Goal: Transaction & Acquisition: Purchase product/service

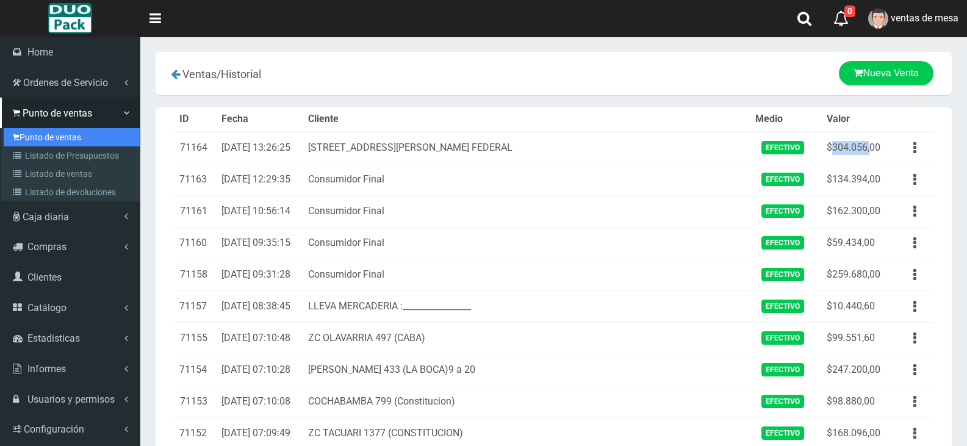
click at [28, 134] on link "Punto de ventas" at bounding box center [72, 137] width 136 height 18
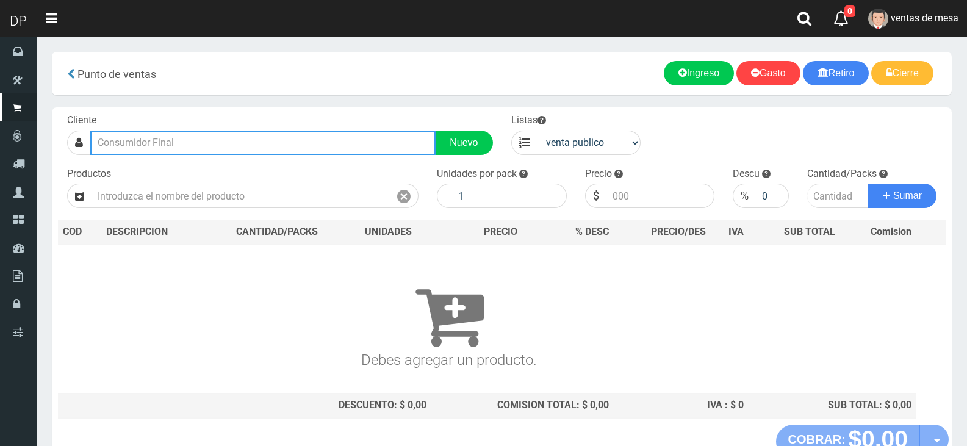
click at [247, 152] on input "text" at bounding box center [262, 143] width 345 height 24
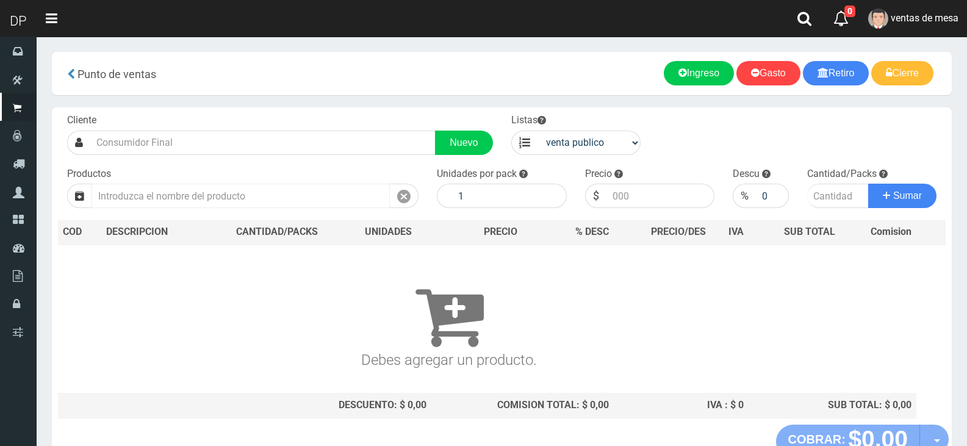
click at [245, 181] on div "Productos" at bounding box center [243, 187] width 370 height 41
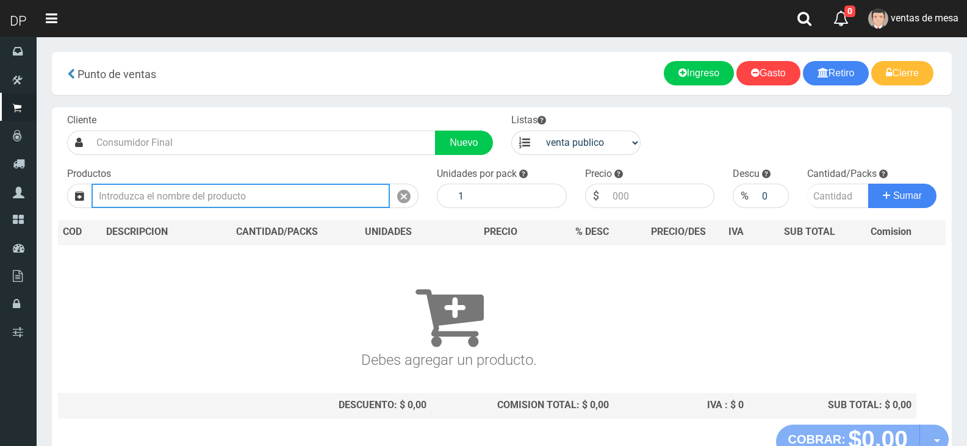
click at [246, 187] on input "text" at bounding box center [240, 196] width 298 height 24
click at [247, 187] on input "text" at bounding box center [240, 196] width 298 height 24
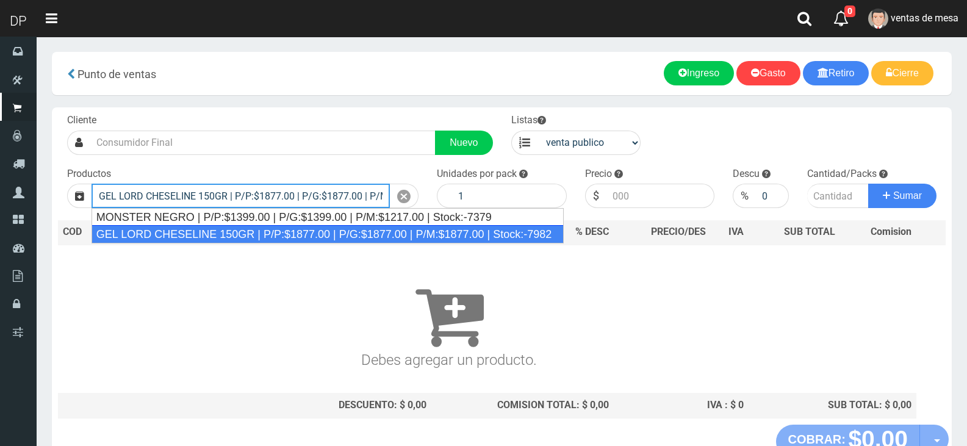
type input "GEL LORD CHESELINE 150GR | P/P:$1877.00 | P/G:$1877.00 | P/M:$1877.00 | Stock:-…"
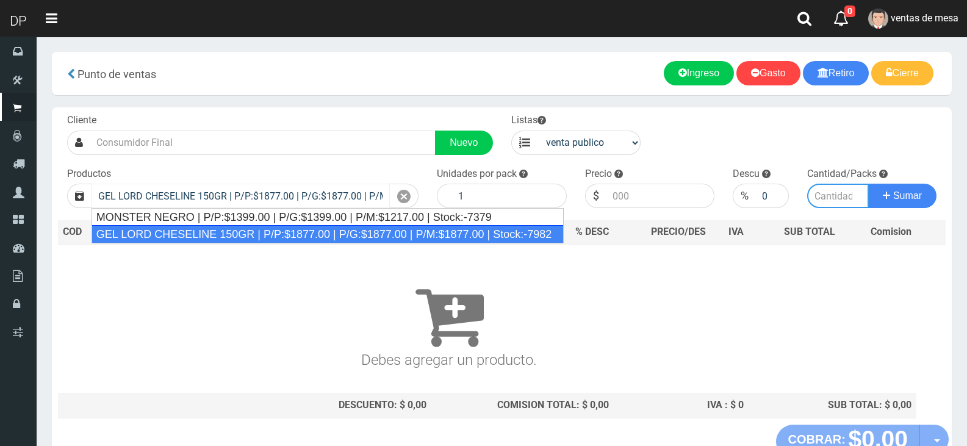
type input "12"
type input "1877.00"
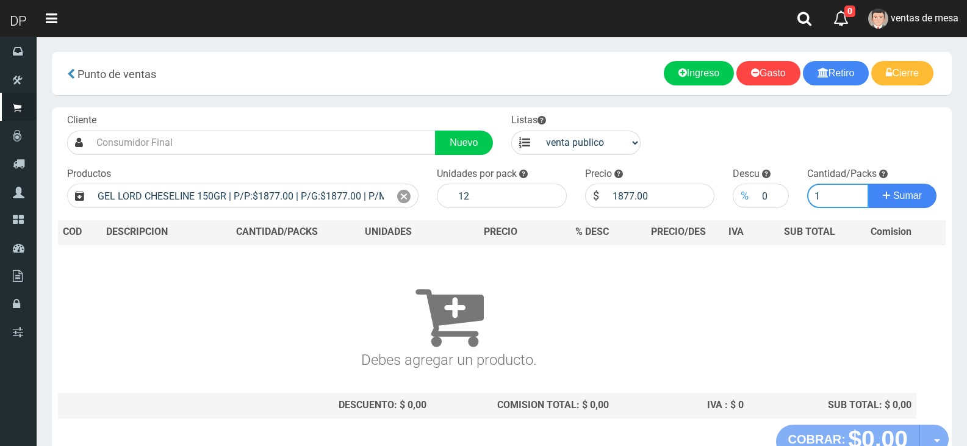
type input "1"
click at [753, 199] on div "%" at bounding box center [743, 196] width 23 height 24
click at [757, 196] on input "0" at bounding box center [772, 196] width 32 height 24
type input "10"
click at [868, 184] on button "Sumar" at bounding box center [902, 196] width 68 height 24
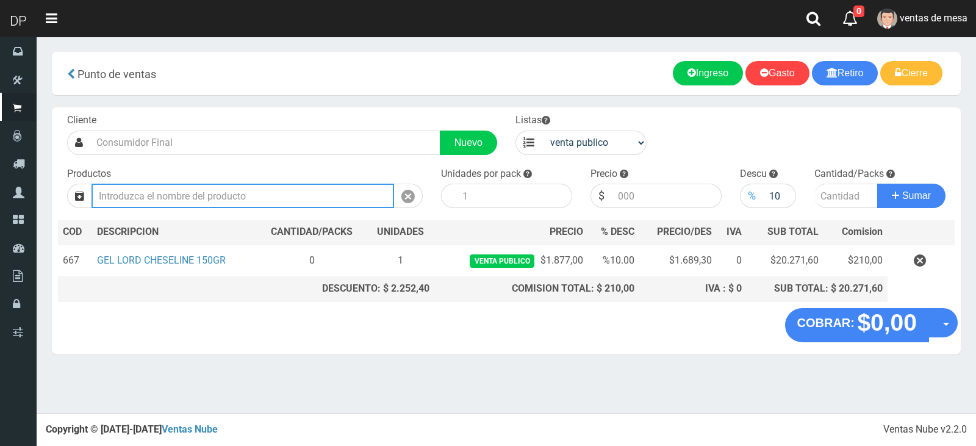
type input "1"
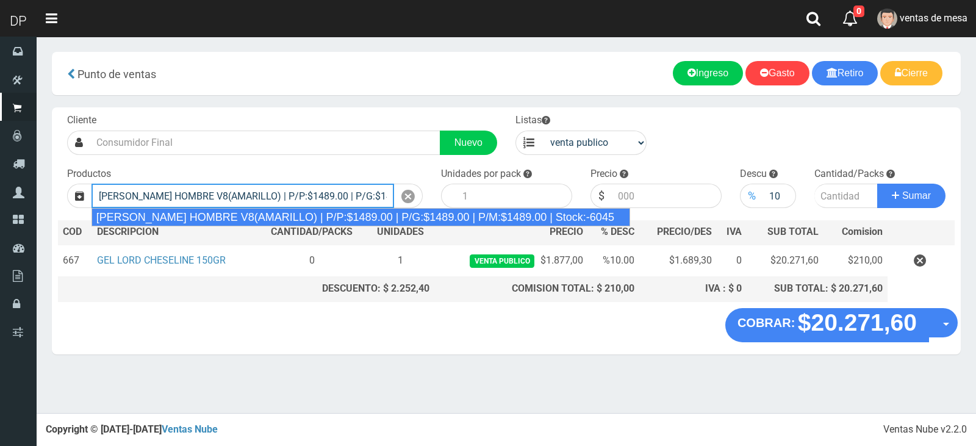
type input "REXONA ROLLON HOMBRE V8(AMARILLO) | P/P:$1489.00 | P/G:$1489.00 | P/M:$1489.00 …"
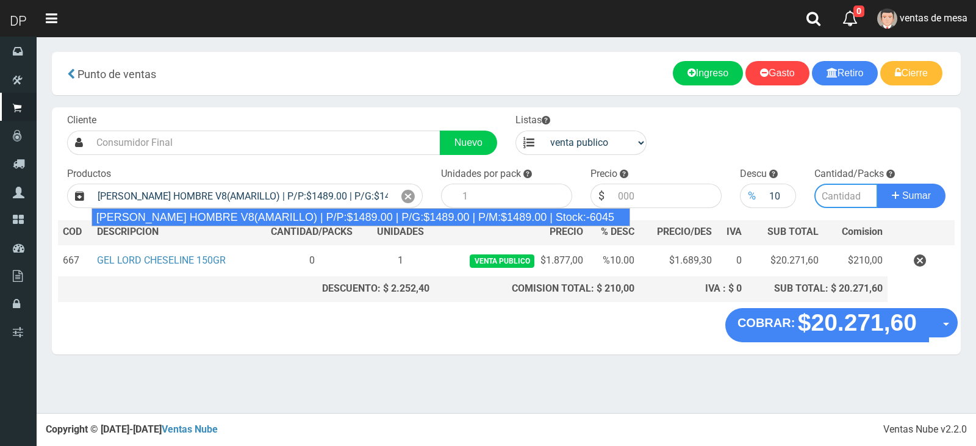
type input "12"
type input "1489.00"
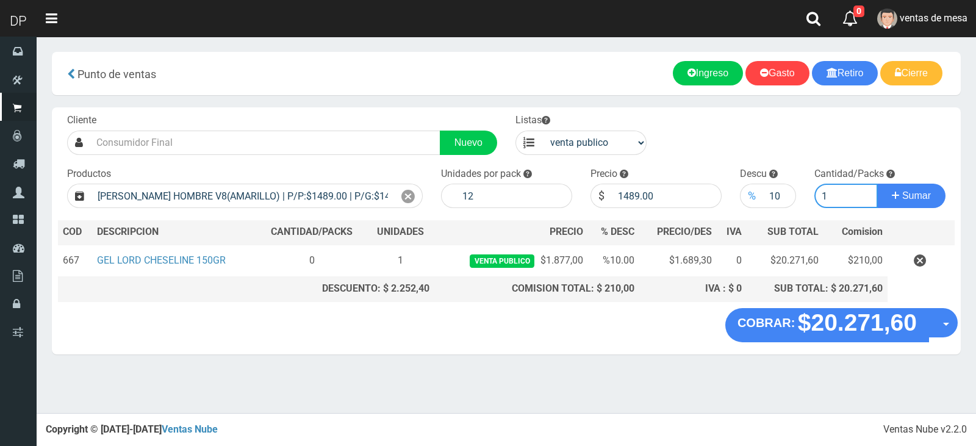
type input "1"
drag, startPoint x: 745, startPoint y: 199, endPoint x: 737, endPoint y: 163, distance: 37.6
click at [737, 163] on div "Cliente Nuevo Listas venta publico Sup chinos reventas Productos" at bounding box center [506, 207] width 909 height 201
click at [767, 193] on input "10" at bounding box center [780, 196] width 34 height 24
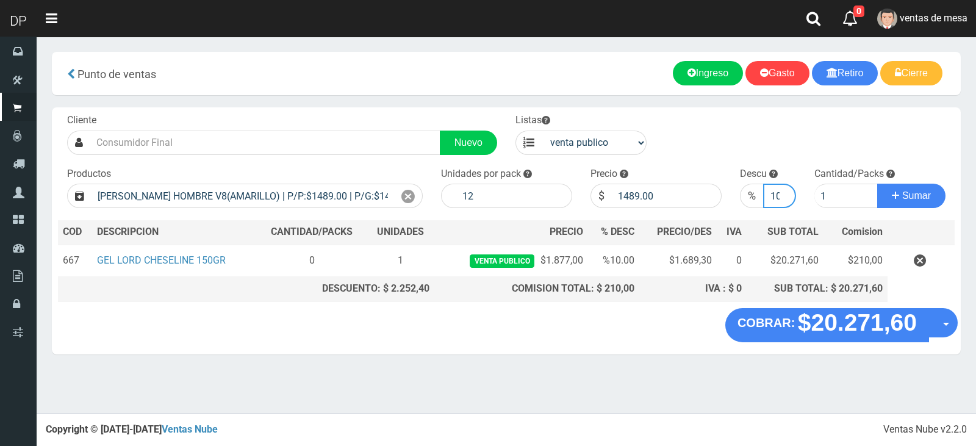
click at [767, 193] on input "10" at bounding box center [780, 196] width 34 height 24
type input "5"
click at [877, 184] on button "Sumar" at bounding box center [911, 196] width 68 height 24
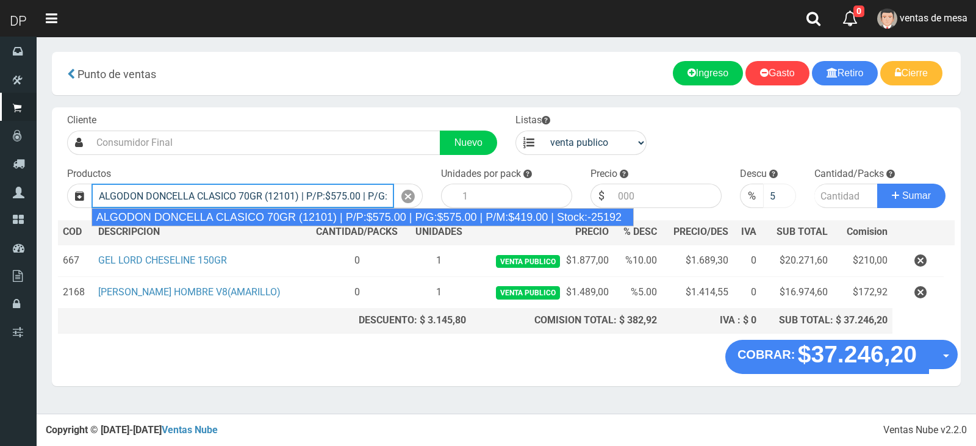
type input "ALGODON DONCELLA CLASICO 70GR (12101) | P/P:$575.00 | P/G:$575.00 | P/M:$419.00…"
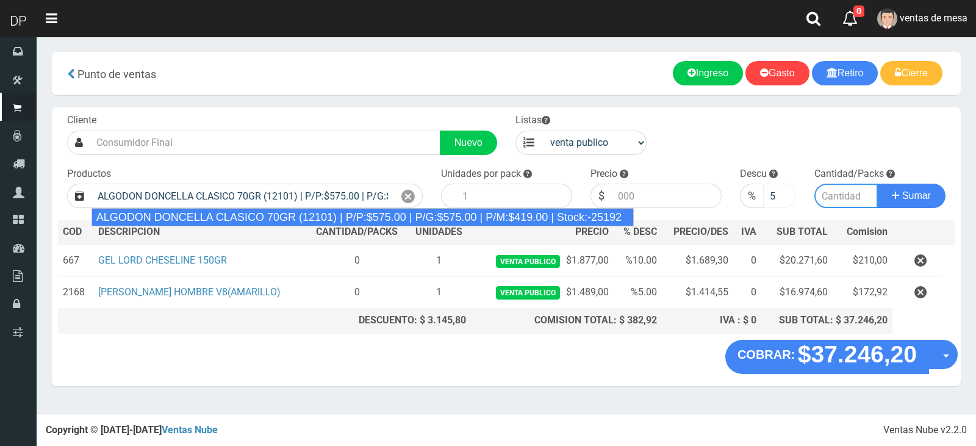
type input "40"
type input "575.00"
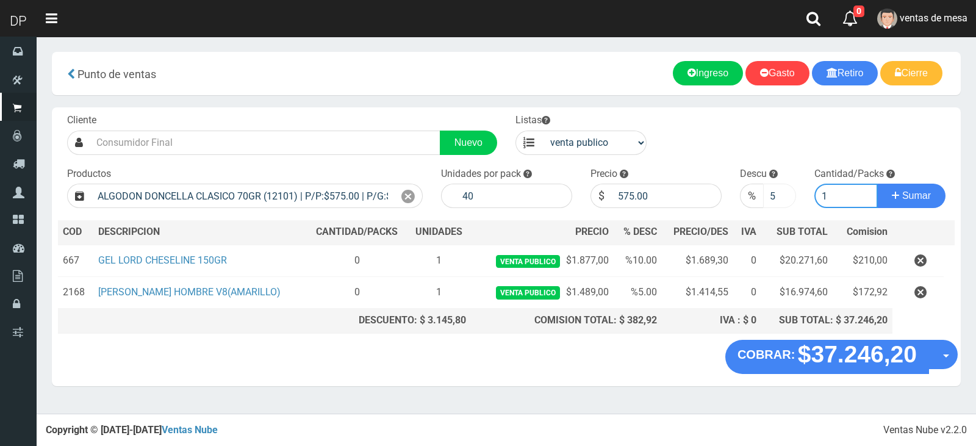
type input "1"
click at [775, 192] on input "5" at bounding box center [780, 196] width 34 height 24
click at [877, 184] on button "Sumar" at bounding box center [911, 196] width 68 height 24
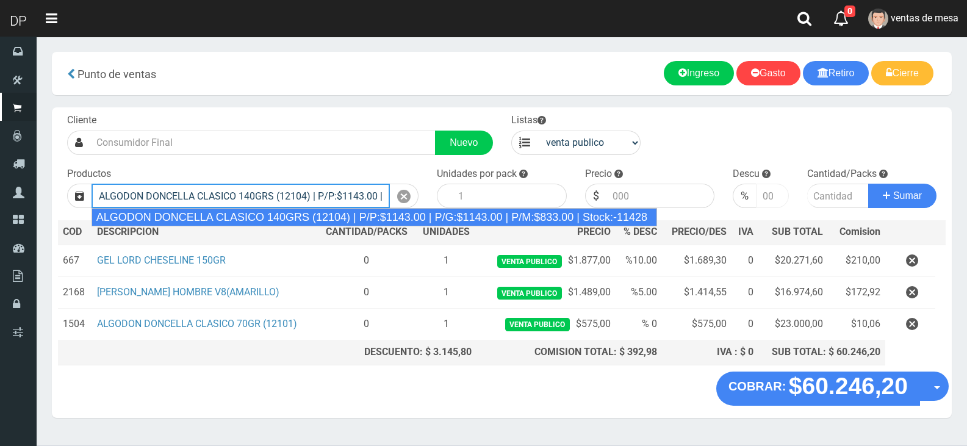
type input "ALGODON DONCELLA CLASICO 140GRS (12104) | P/P:$1143.00 | P/G:$1143.00 | P/M:$83…"
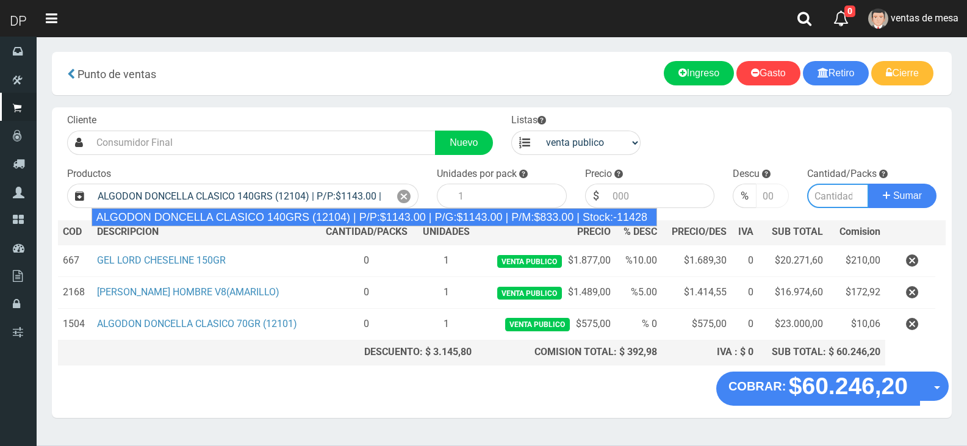
type input "20"
type input "1143.00"
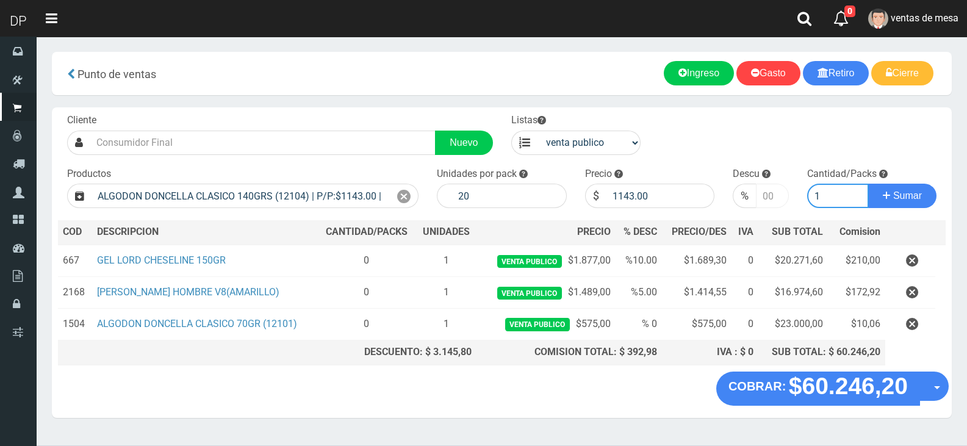
type input "1"
click at [868, 184] on button "Sumar" at bounding box center [902, 196] width 68 height 24
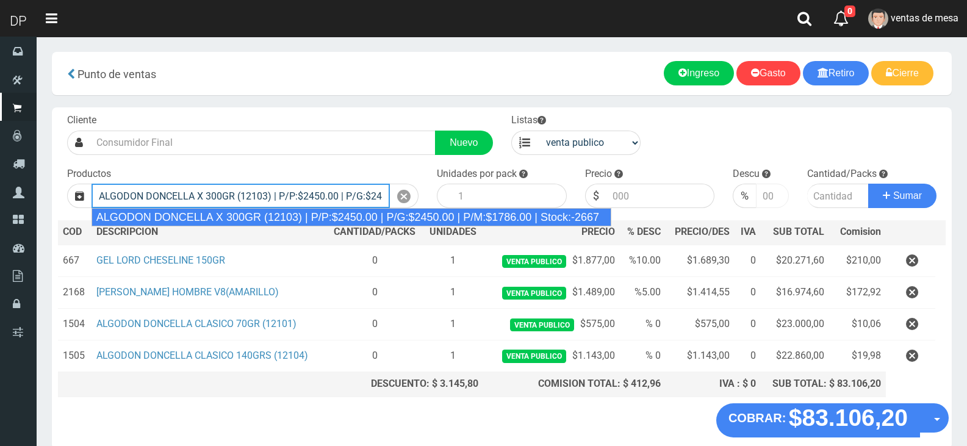
type input "ALGODON DONCELLA X 300GR (12103) | P/P:$2450.00 | P/G:$2450.00 | P/M:$1786.00 |…"
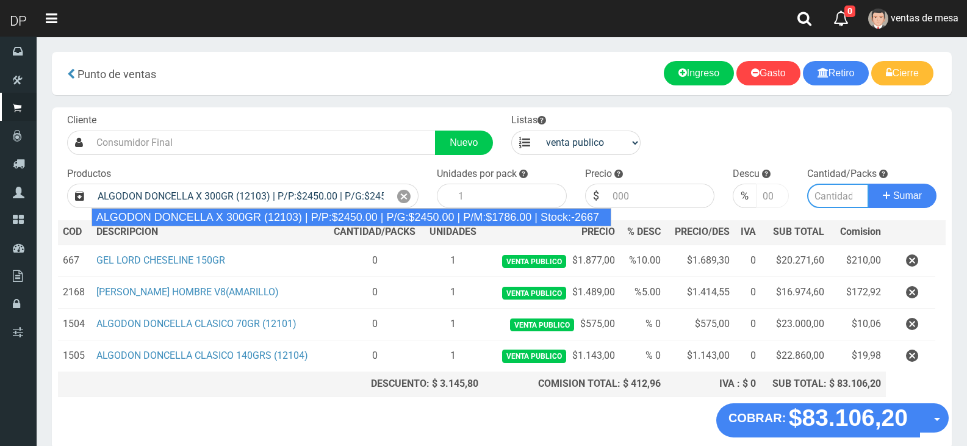
type input "10"
type input "2450.00"
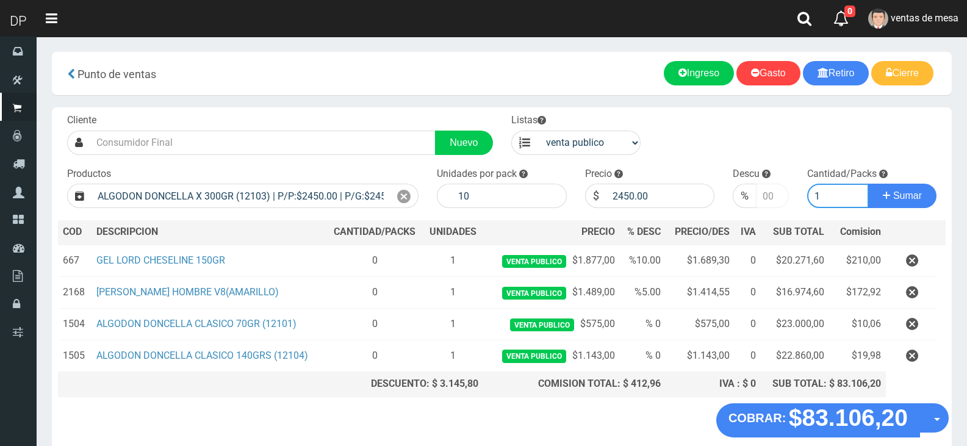
type input "1"
click at [868, 184] on button "Sumar" at bounding box center [902, 196] width 68 height 24
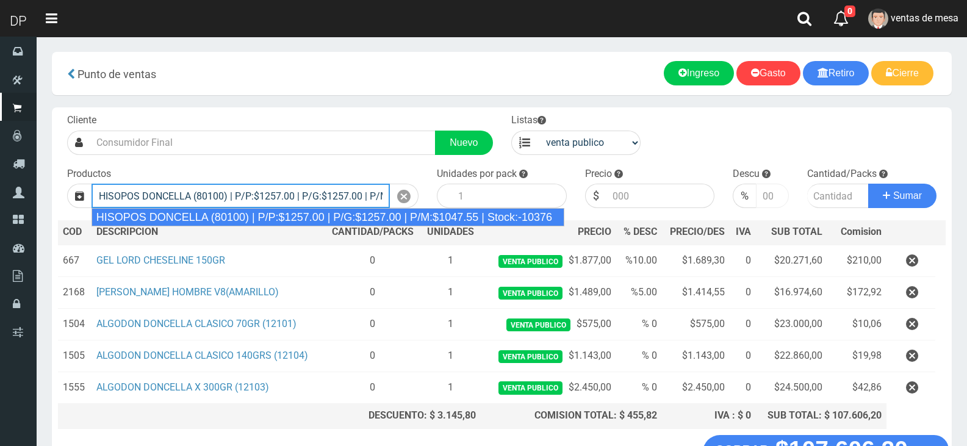
type input "HISOPOS DONCELLA (80100) | P/P:$1257.00 | P/G:$1257.00 | P/M:$1047.55 | Stock:-…"
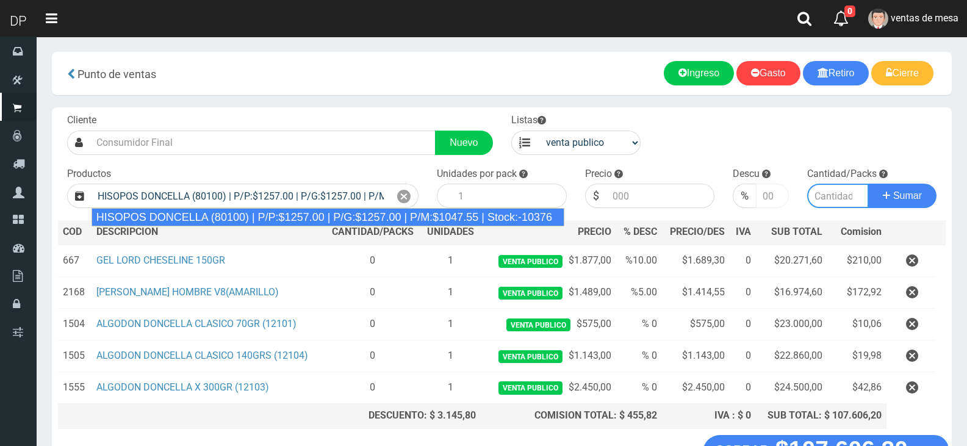
type input "24"
type input "1257.00"
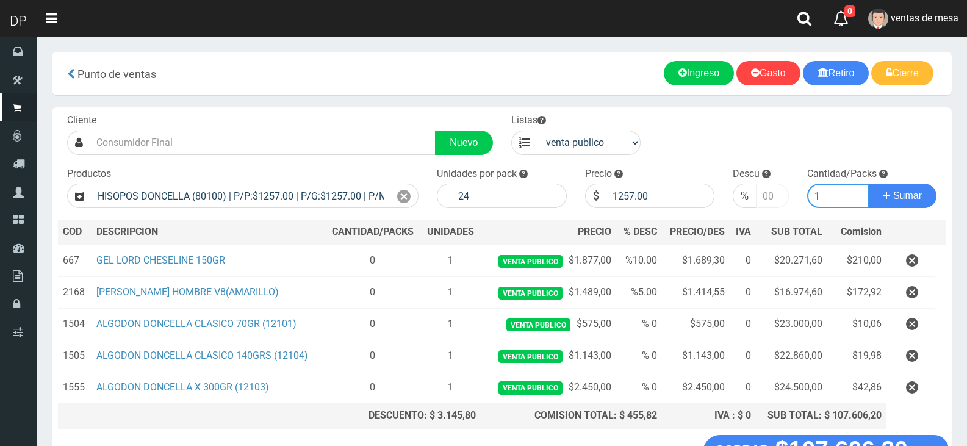
type input "1"
click at [868, 184] on button "Sumar" at bounding box center [902, 196] width 68 height 24
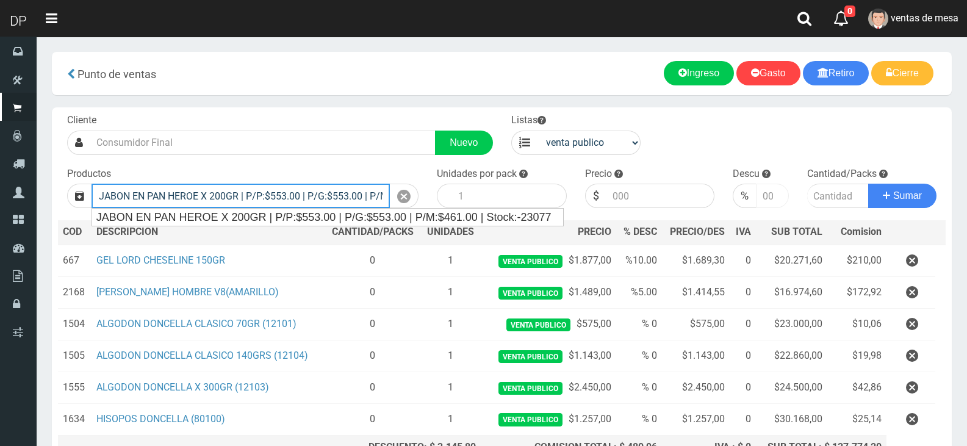
type input "JABON EN PAN HEROE X 200GR | P/P:$553.00 | P/G:$553.00 | P/M:$461.00 | Stock:-2…"
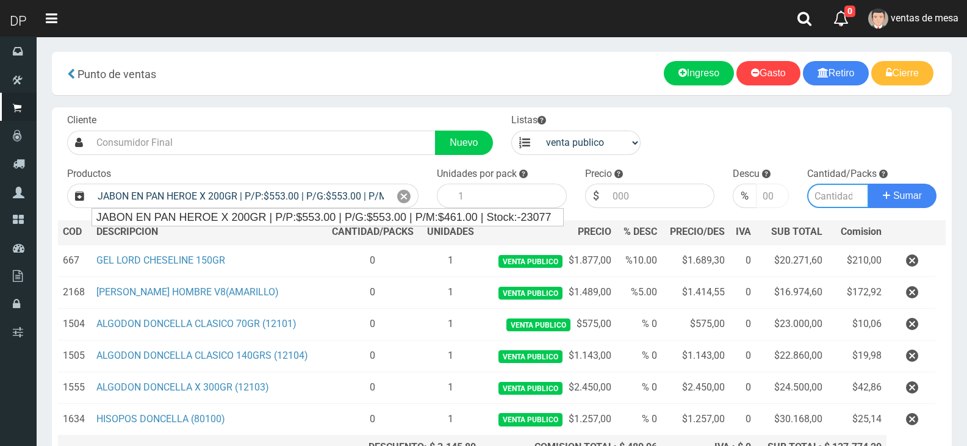
type input "48"
type input "553.00"
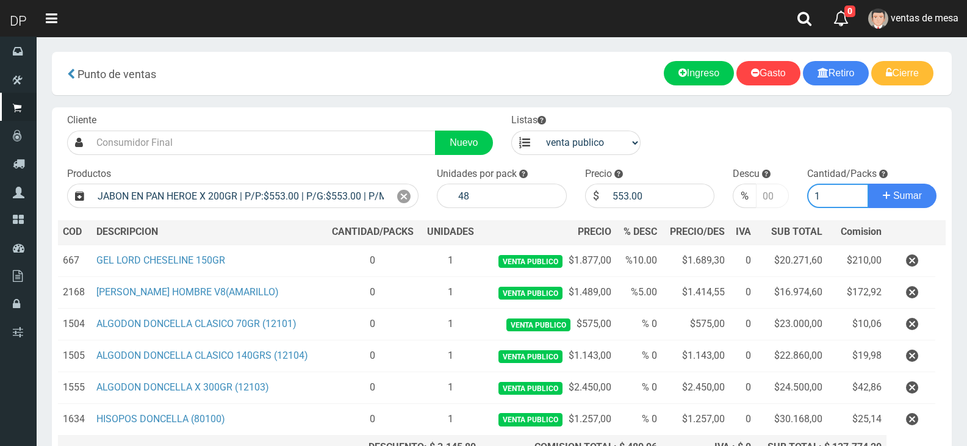
type input "1"
click at [868, 184] on button "Sumar" at bounding box center [902, 196] width 68 height 24
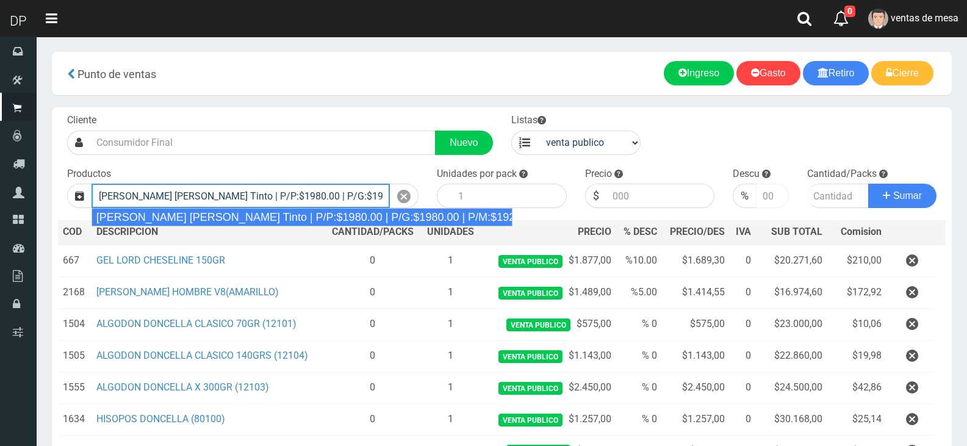
type input "Viñas de Balbo Tinto | P/P:$1980.00 | P/G:$1980.00 | P/M:$1920.00 | Stock:-19710"
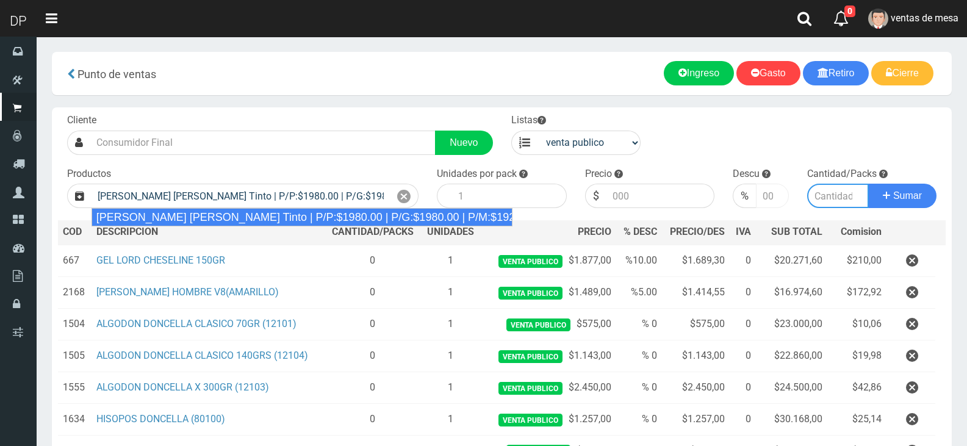
type input "6"
type input "1980.00"
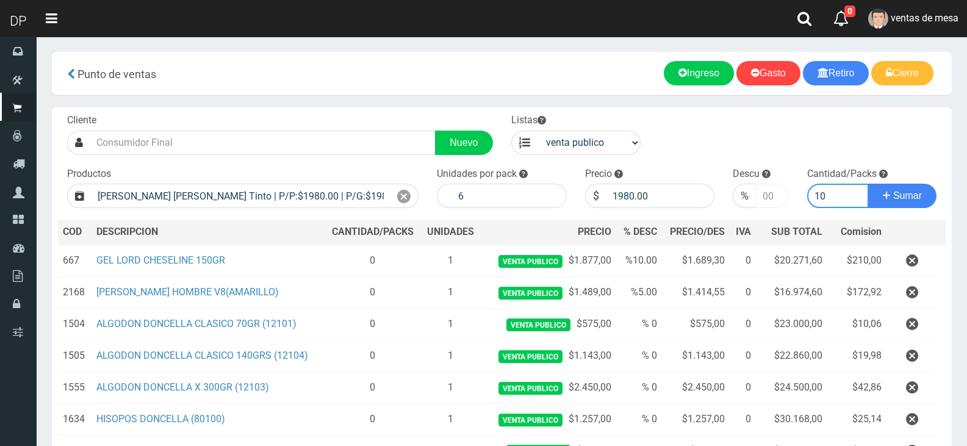
type input "10"
click at [868, 184] on button "Sumar" at bounding box center [902, 196] width 68 height 24
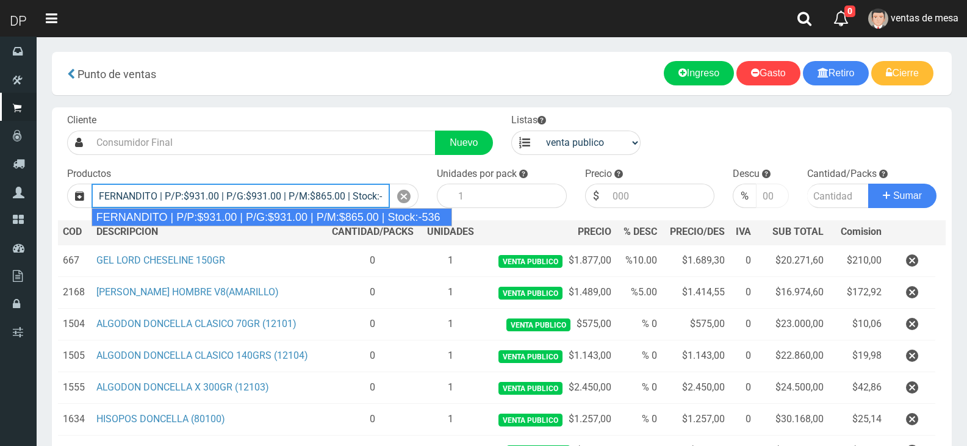
type input "FERNANDITO | P/P:$931.00 | P/G:$931.00 | P/M:$865.00 | Stock:-536"
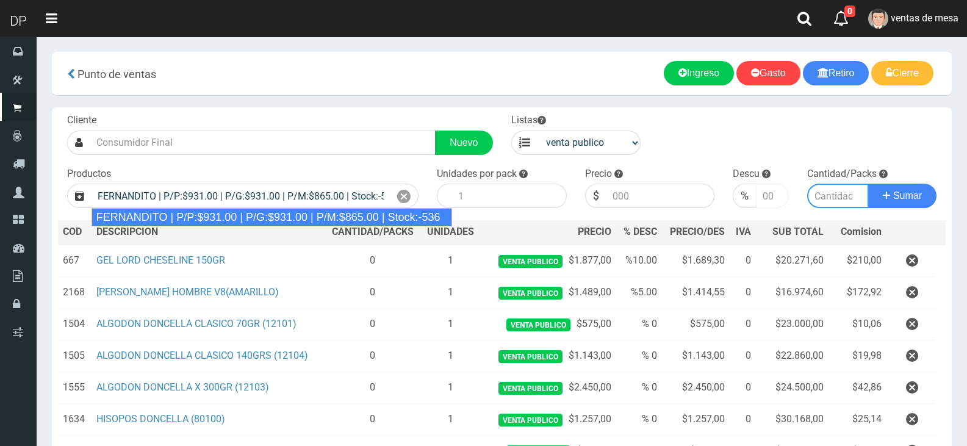
type input "6"
type input "931.00"
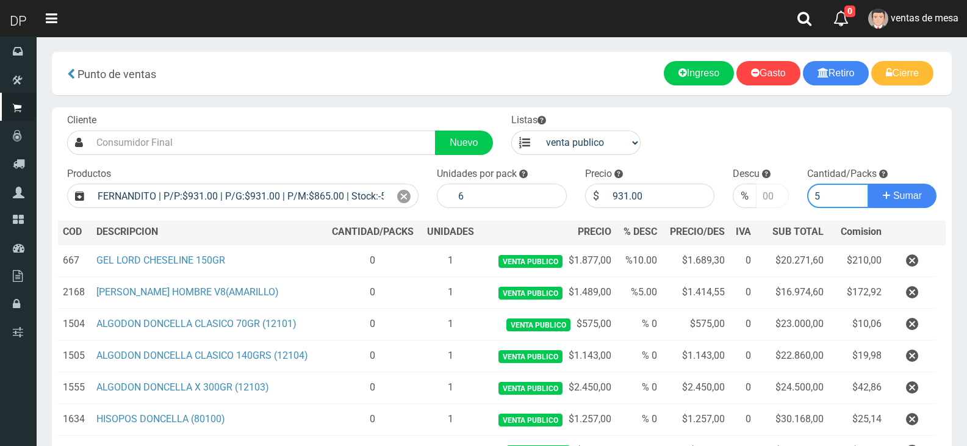
type input "5"
click at [868, 184] on button "Sumar" at bounding box center [902, 196] width 68 height 24
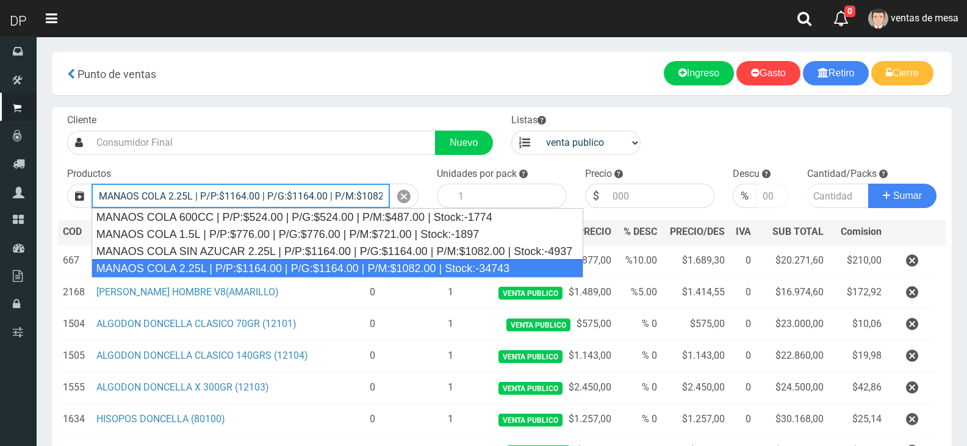
type input "MANAOS COLA 2.25L | P/P:$1164.00 | P/G:$1164.00 | P/M:$1082.00 | Stock:-34743"
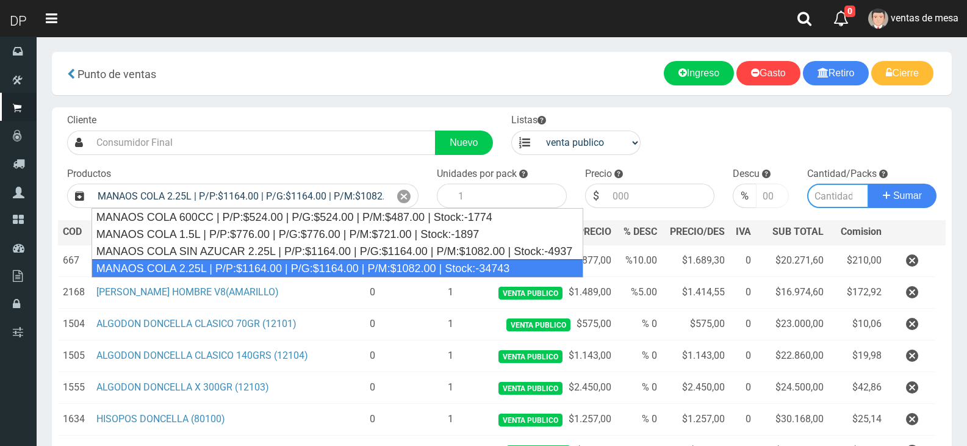
type input "6"
type input "1164.00"
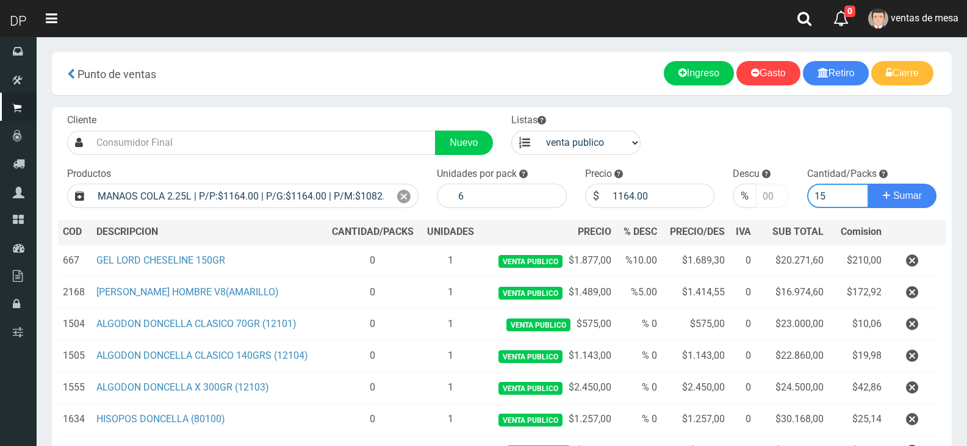
type input "15"
click at [868, 184] on button "Sumar" at bounding box center [902, 196] width 68 height 24
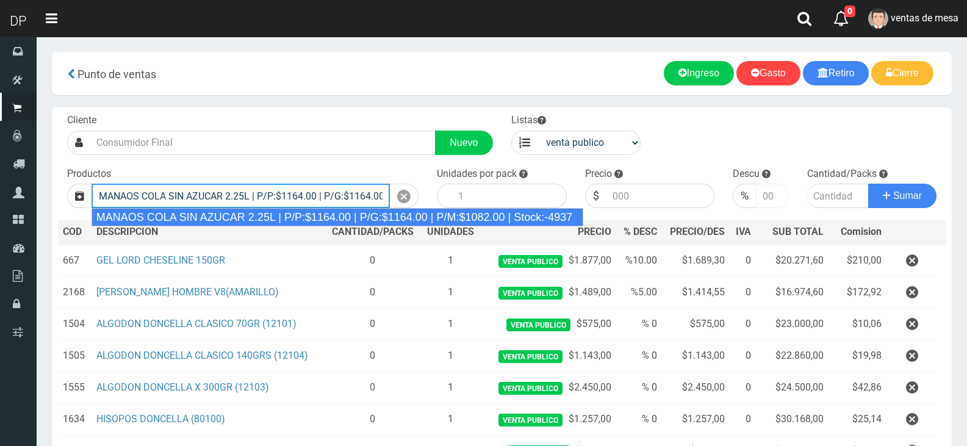
type input "MANAOS COLA SIN AZUCAR 2.25L | P/P:$1164.00 | P/G:$1164.00 | P/M:$1082.00 | Sto…"
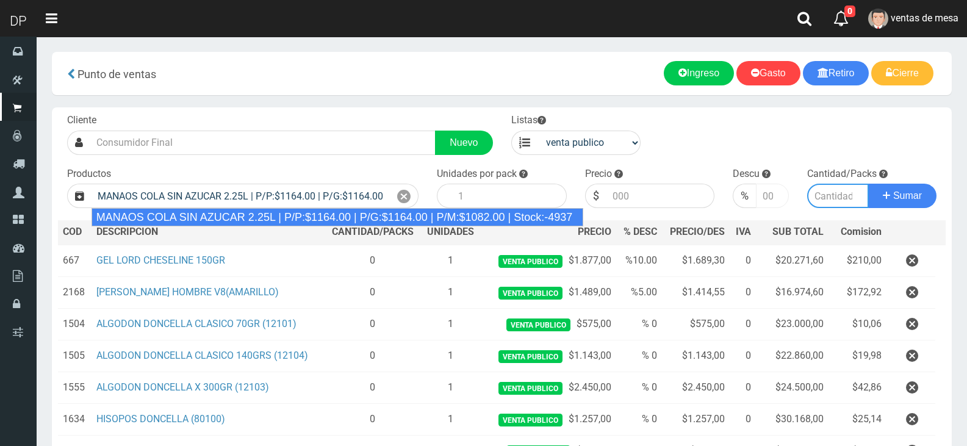
type input "6"
type input "1164.00"
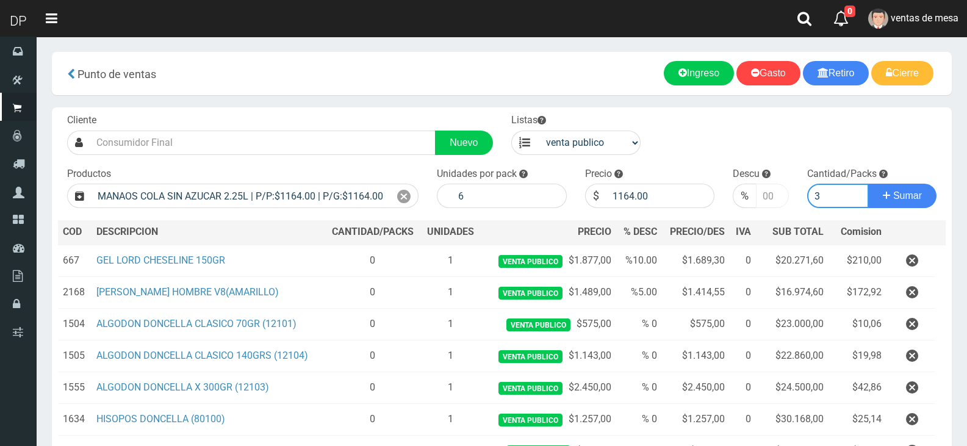
type input "3"
click at [868, 184] on button "Sumar" at bounding box center [902, 196] width 68 height 24
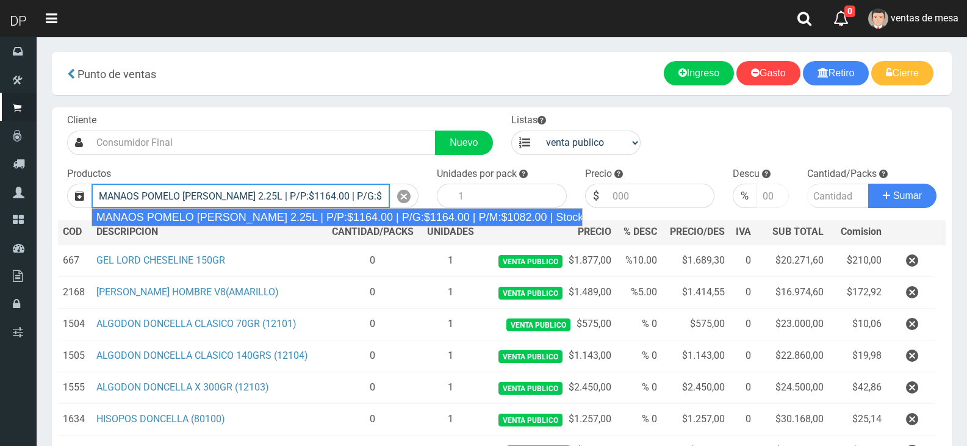
type input "MANAOS POMELO ROSADO 2.25L | P/P:$1164.00 | P/G:$1164.00 | P/M:$1082.00 | Stock…"
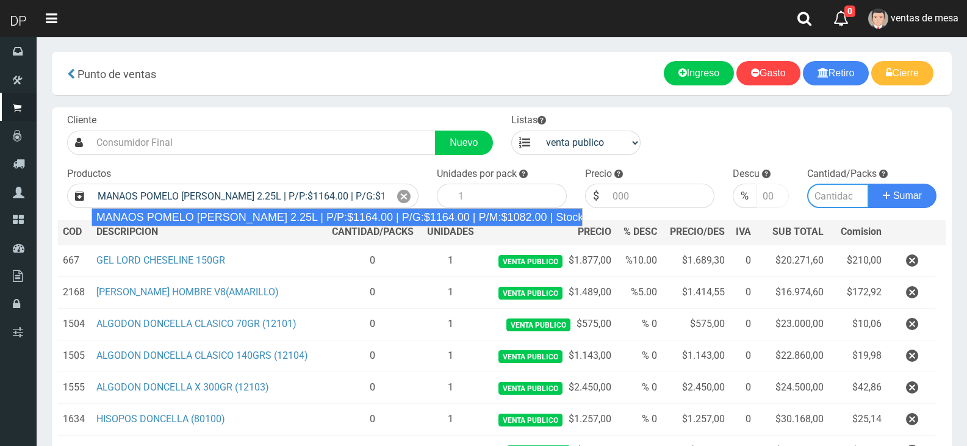
type input "6"
type input "1164.00"
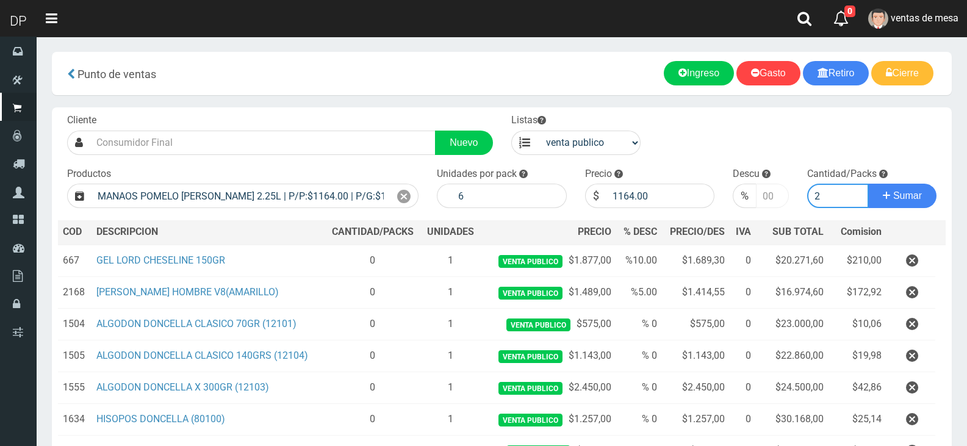
type input "2"
click at [868, 184] on button "Sumar" at bounding box center [902, 196] width 68 height 24
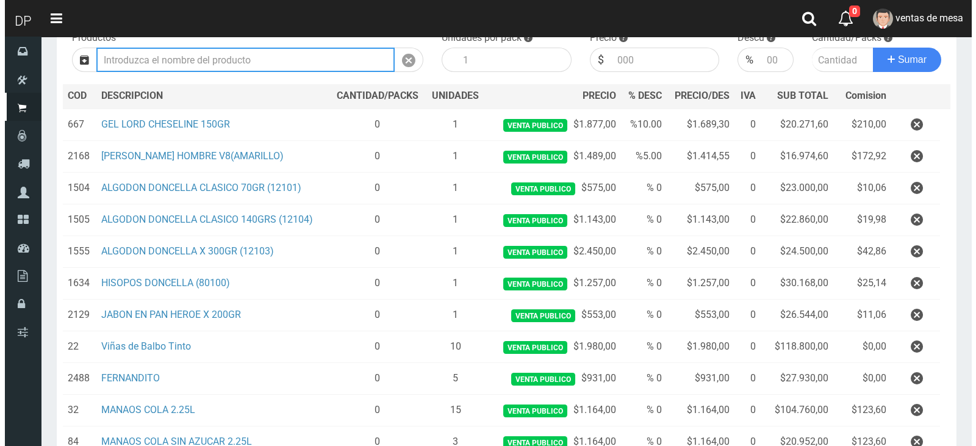
scroll to position [313, 0]
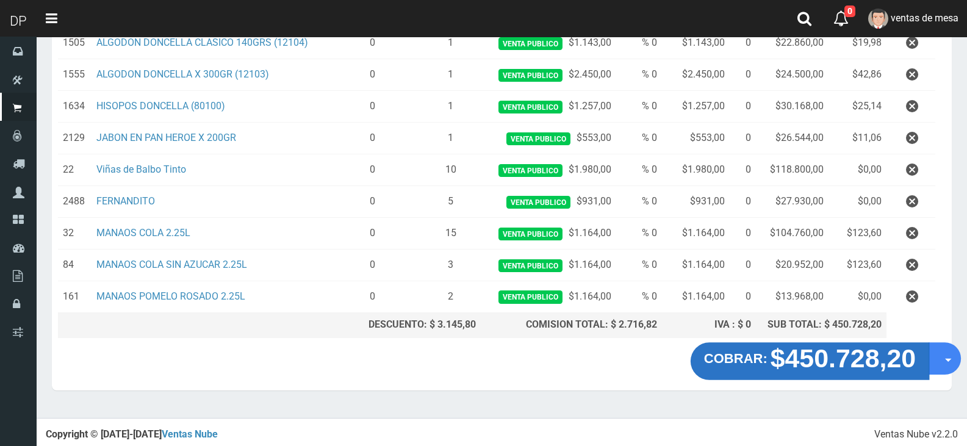
click at [798, 367] on strong "$450.728,20" at bounding box center [843, 357] width 146 height 29
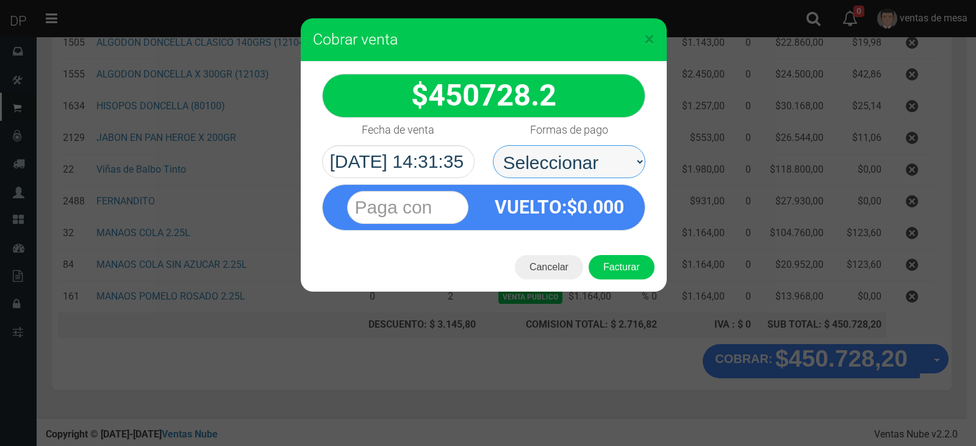
click at [603, 160] on select "Seleccionar Efectivo Tarjeta de Crédito Depósito Débito" at bounding box center [569, 161] width 152 height 33
select select "Efectivo"
click at [493, 145] on select "Seleccionar Efectivo Tarjeta de Crédito Depósito Débito" at bounding box center [569, 161] width 152 height 33
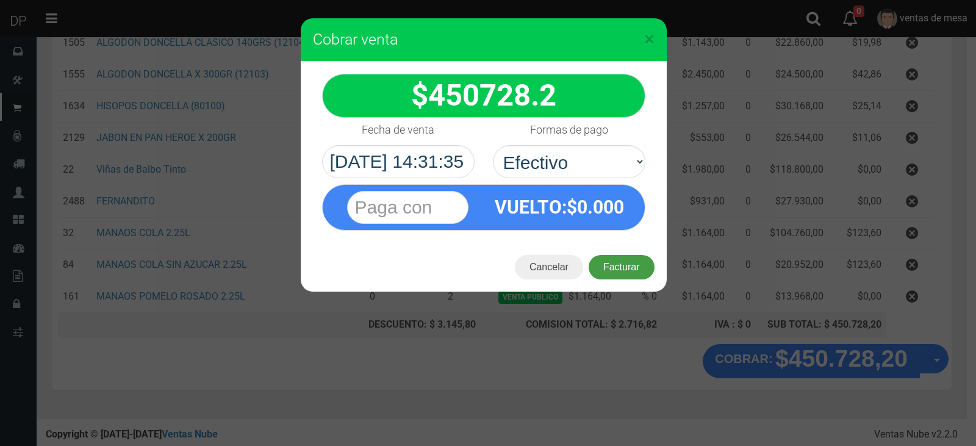
click at [620, 268] on button "Facturar" at bounding box center [622, 267] width 66 height 24
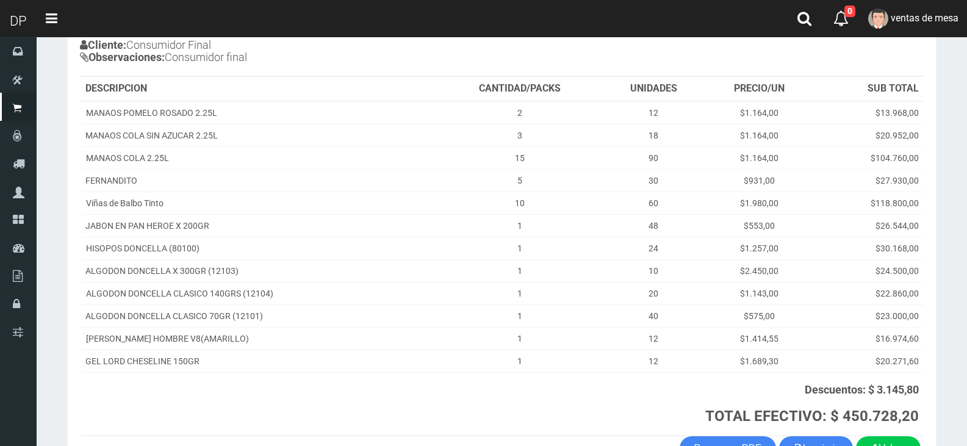
scroll to position [224, 0]
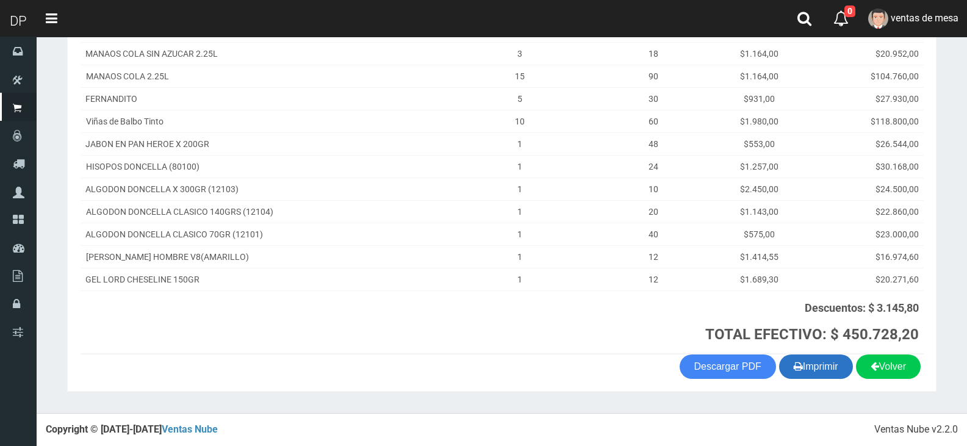
click at [839, 372] on button "Imprimir" at bounding box center [816, 366] width 74 height 24
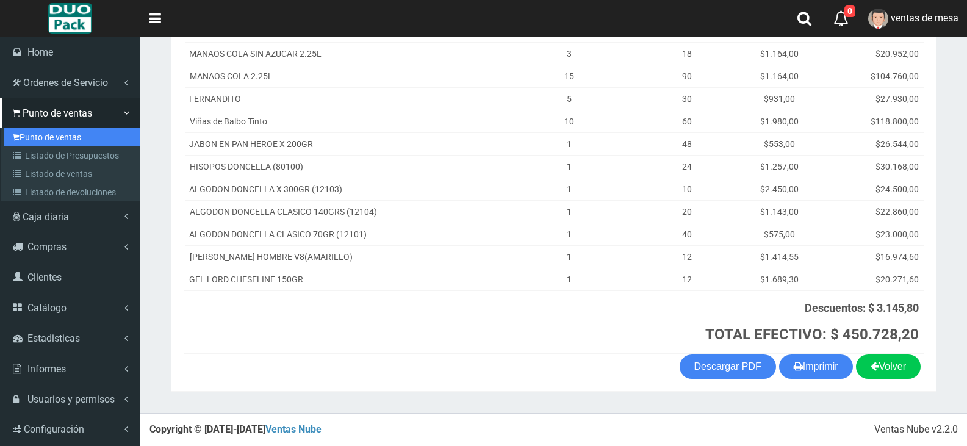
click at [30, 140] on link "Punto de ventas" at bounding box center [72, 137] width 136 height 18
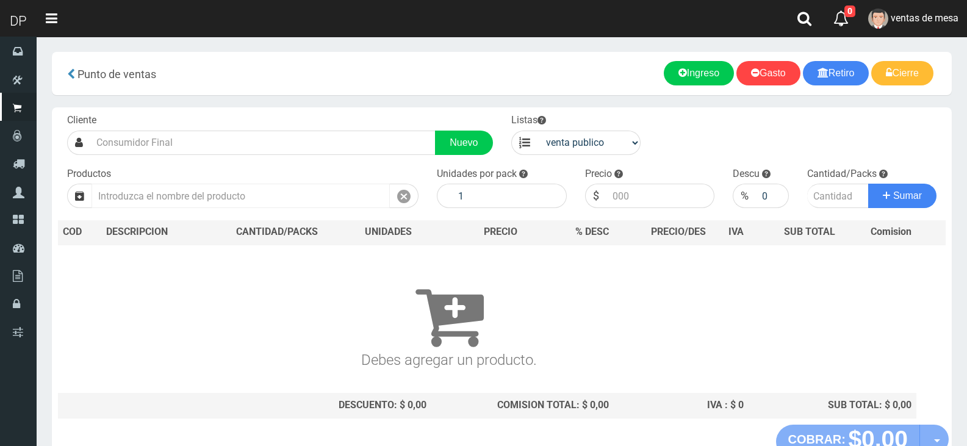
click at [283, 190] on input "text" at bounding box center [240, 196] width 298 height 24
click at [285, 190] on input "text" at bounding box center [240, 196] width 298 height 24
click at [553, 142] on select "venta publico Sup chinos reventas" at bounding box center [589, 143] width 104 height 24
select select "3"
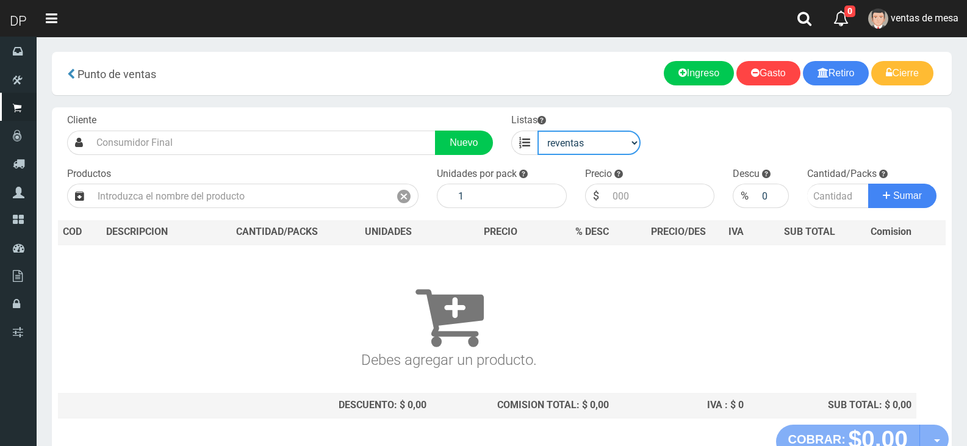
click at [537, 131] on select "venta publico Sup chinos reventas" at bounding box center [589, 143] width 104 height 24
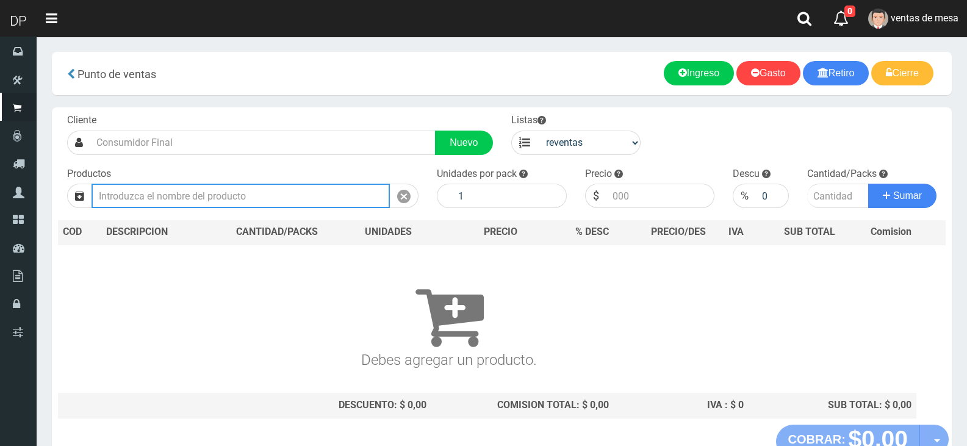
click at [269, 207] on input "text" at bounding box center [240, 196] width 298 height 24
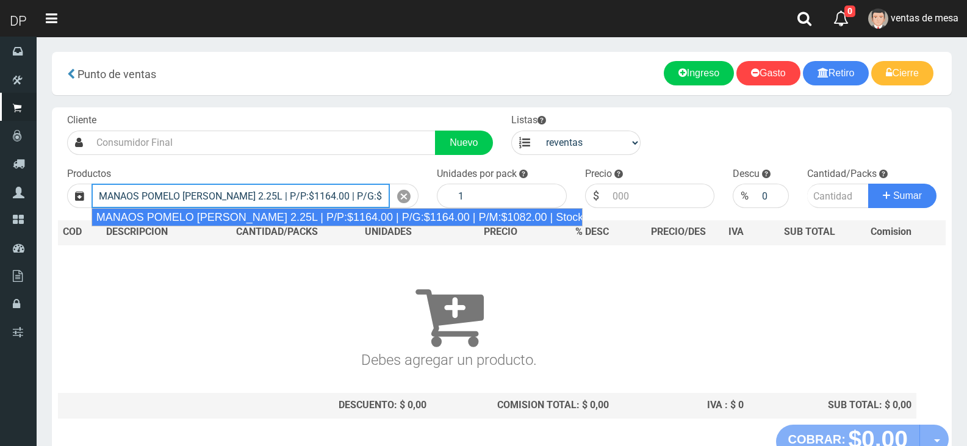
type input "MANAOS POMELO ROSADO 2.25L | P/P:$1164.00 | P/G:$1164.00 | P/M:$1082.00 | Stock…"
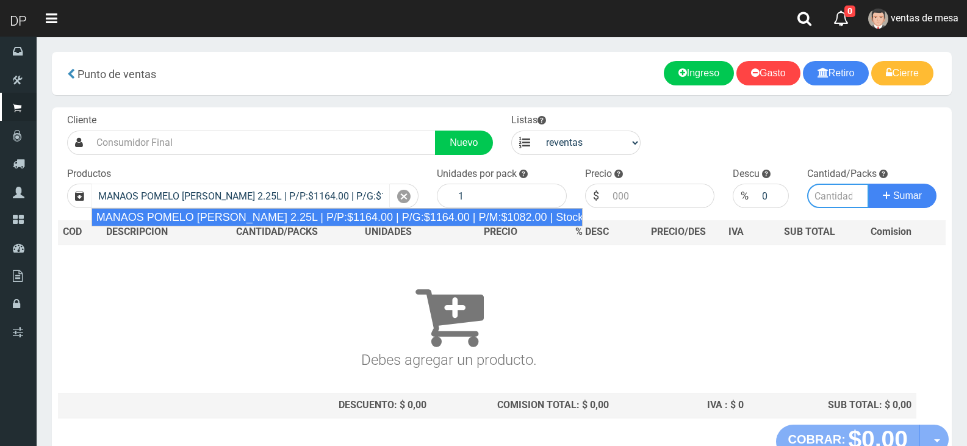
type input "6"
type input "1082.00"
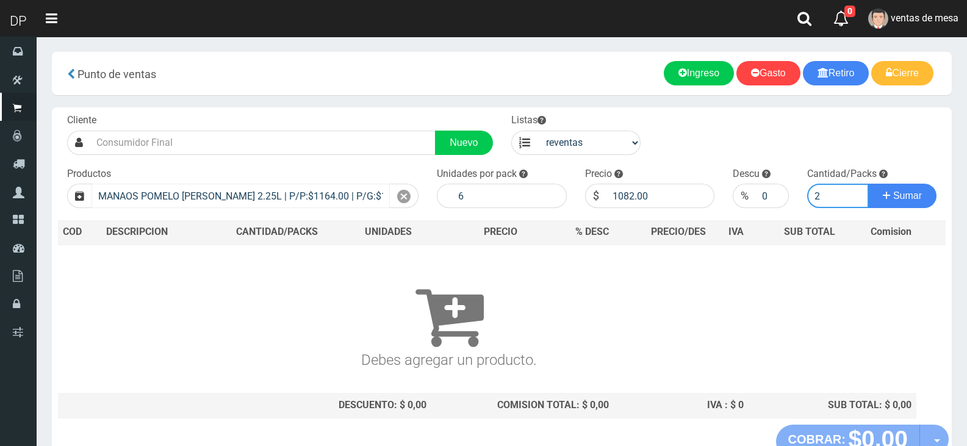
type input "2"
click at [868, 184] on button "Sumar" at bounding box center [902, 196] width 68 height 24
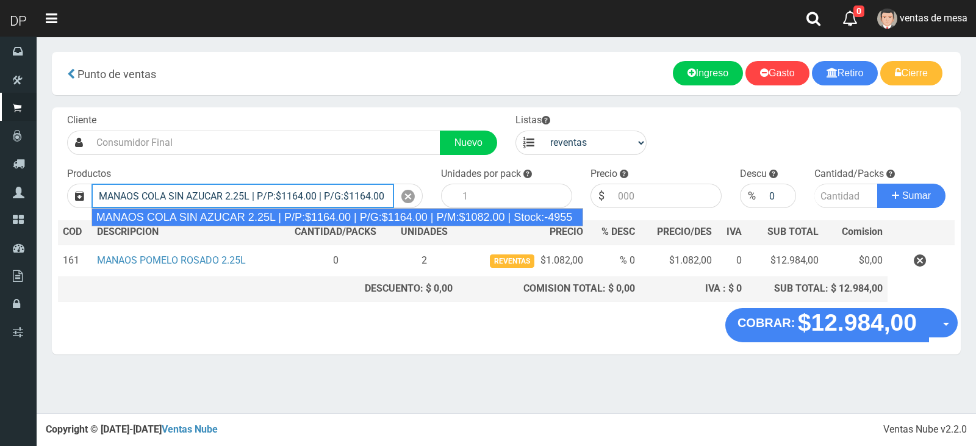
type input "MANAOS COLA SIN AZUCAR 2.25L | P/P:$1164.00 | P/G:$1164.00 | P/M:$1082.00 | Sto…"
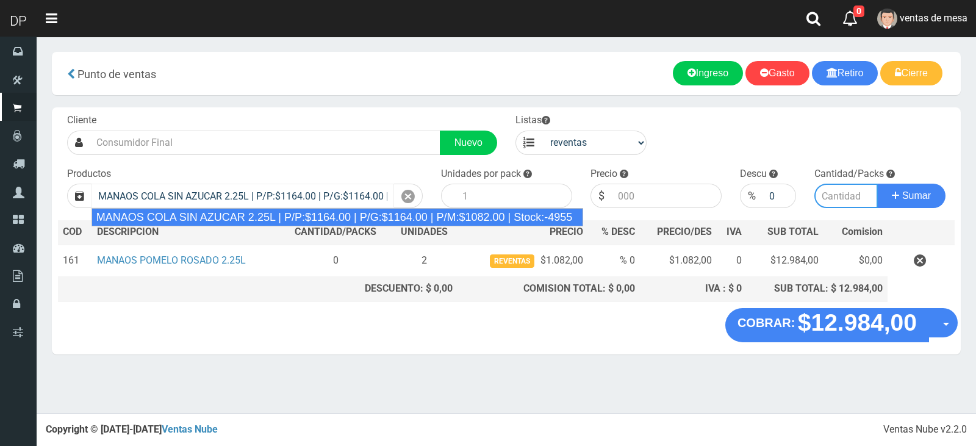
type input "6"
type input "1082.00"
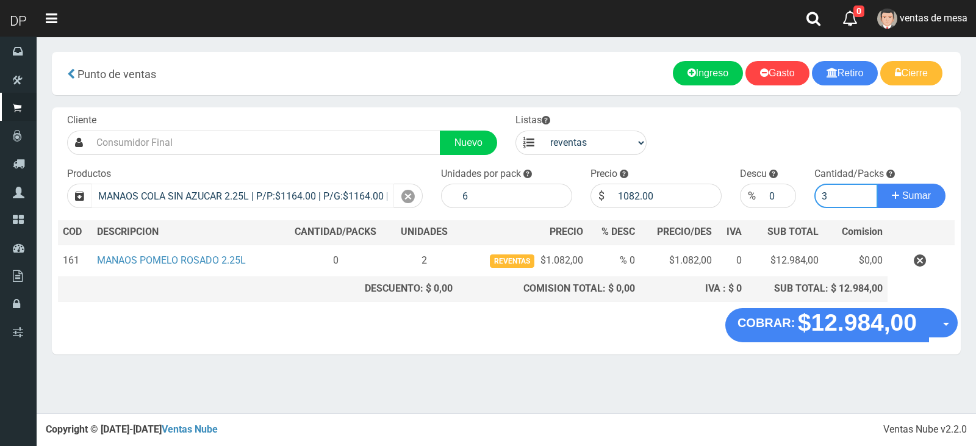
type input "3"
click at [877, 184] on button "Sumar" at bounding box center [911, 196] width 68 height 24
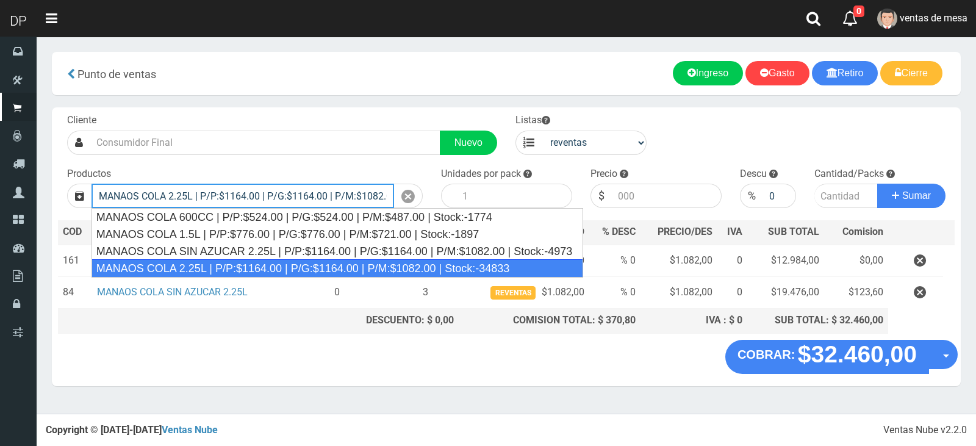
type input "MANAOS COLA 2.25L | P/P:$1164.00 | P/G:$1164.00 | P/M:$1082.00 | Stock:-34833"
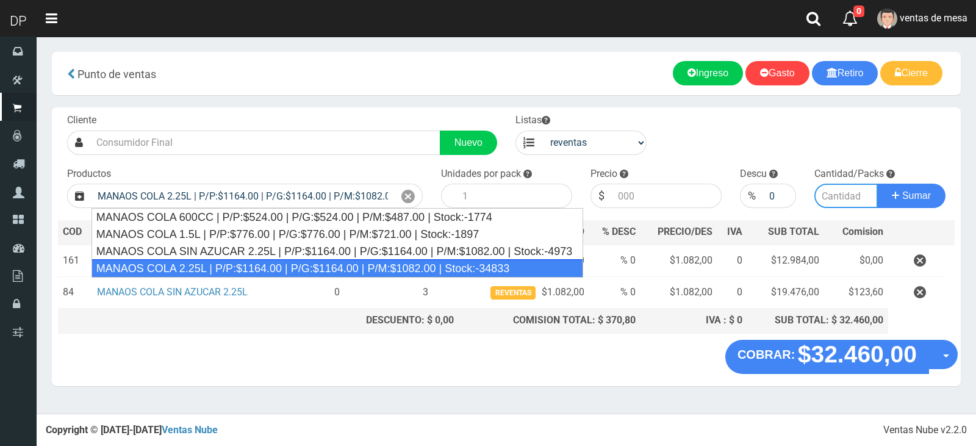
type input "6"
type input "1082.00"
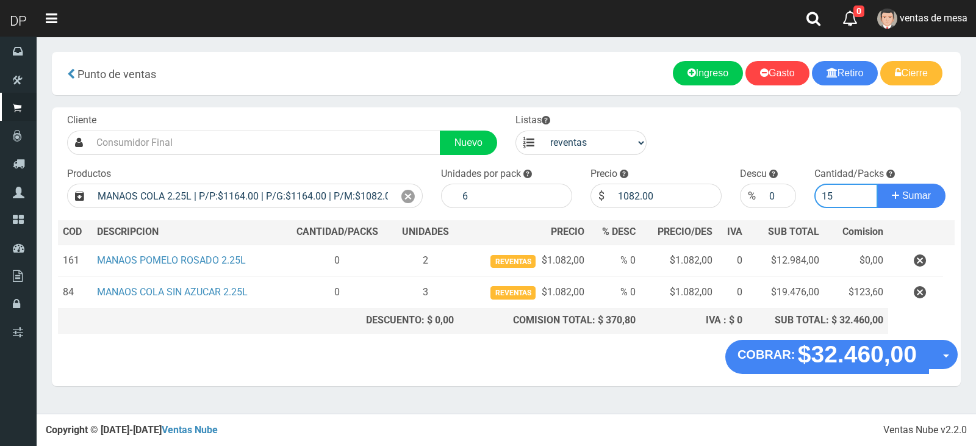
type input "15"
click at [877, 184] on button "Sumar" at bounding box center [911, 196] width 68 height 24
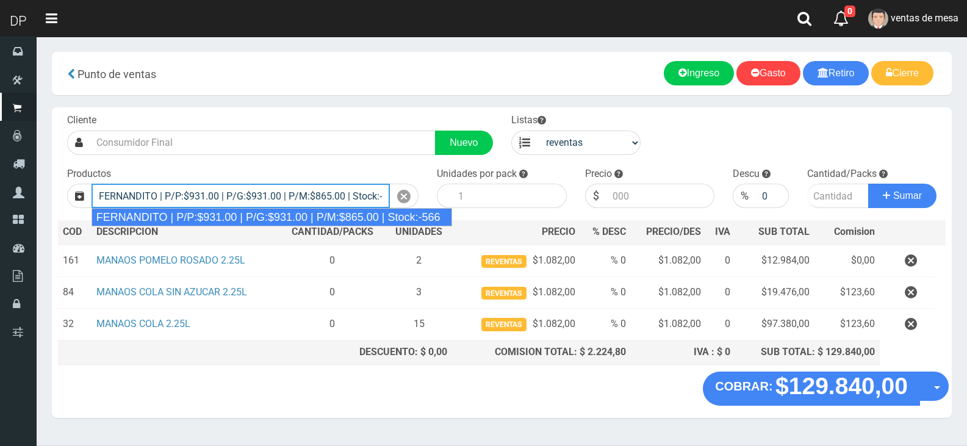
type input "FERNANDITO | P/P:$931.00 | P/G:$931.00 | P/M:$865.00 | Stock:-566"
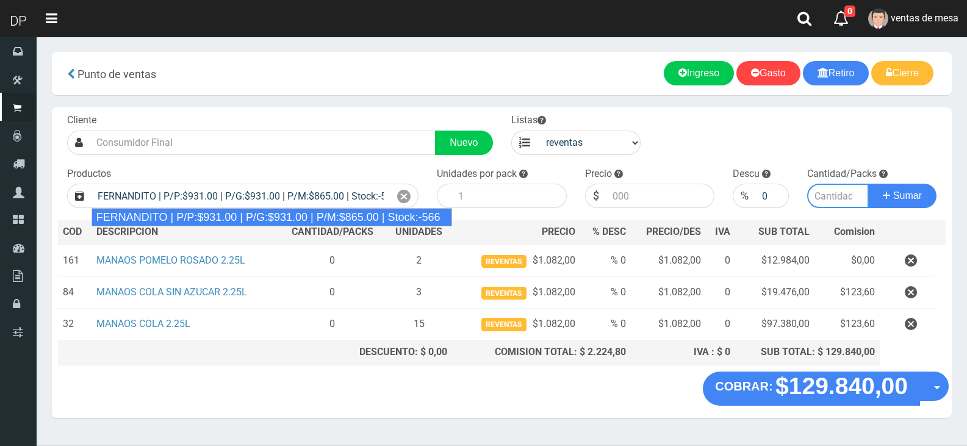
type input "6"
type input "865.00"
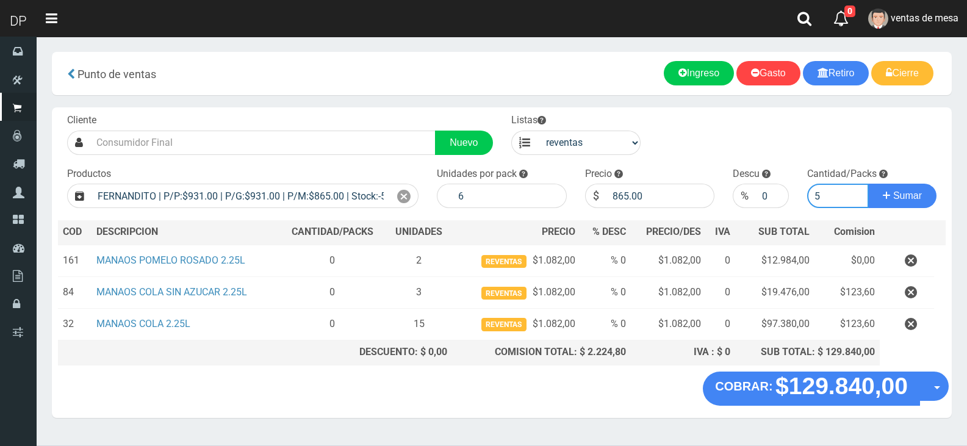
type input "5"
click at [868, 184] on button "Sumar" at bounding box center [902, 196] width 68 height 24
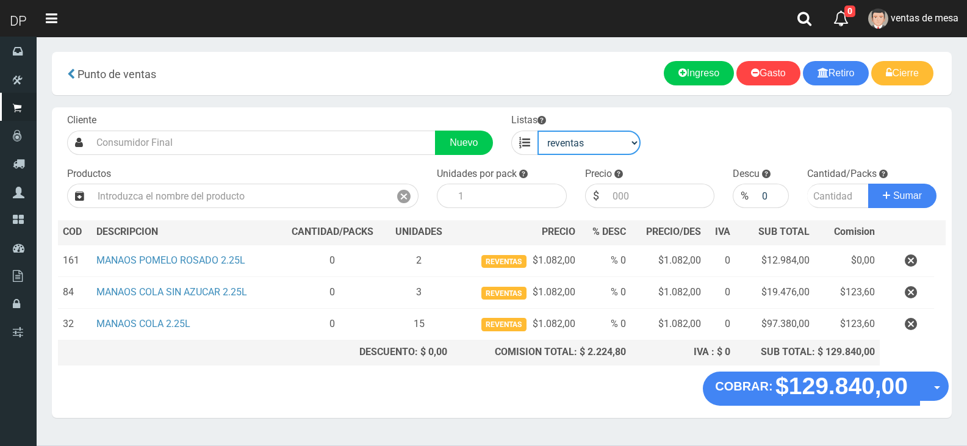
click at [612, 135] on select "venta publico Sup chinos reventas" at bounding box center [589, 143] width 104 height 24
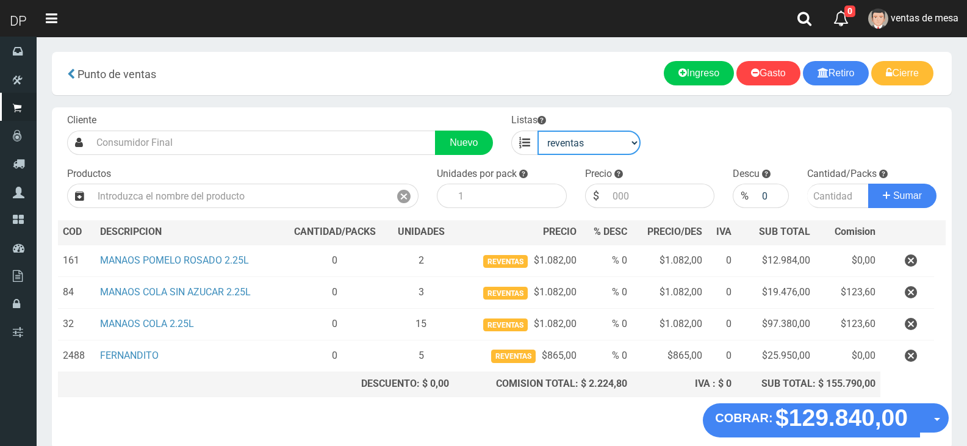
select select "1"
click at [537, 131] on select "venta publico Sup chinos reventas" at bounding box center [589, 143] width 104 height 24
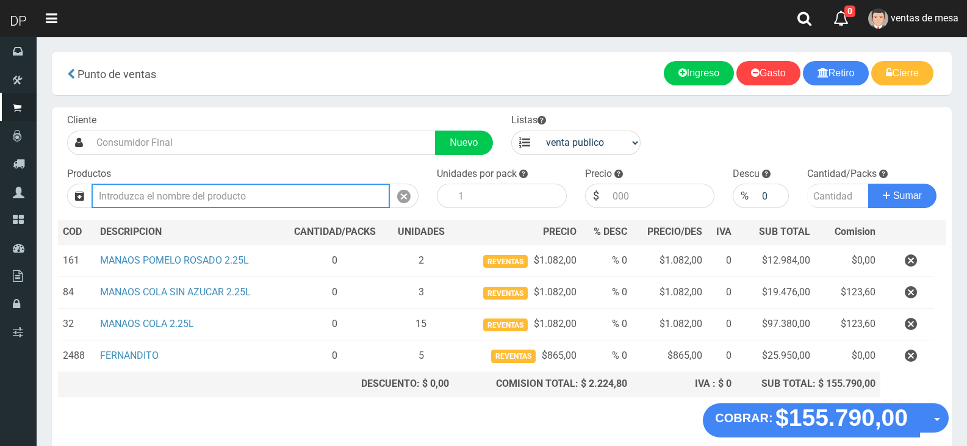
click at [319, 196] on input "text" at bounding box center [240, 196] width 298 height 24
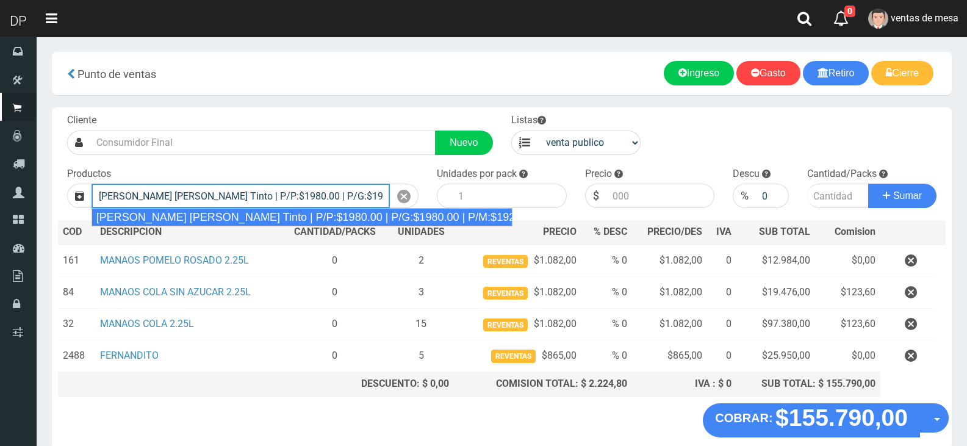
type input "Viñas de Balbo Tinto | P/P:$1980.00 | P/G:$1980.00 | P/M:$1920.00 | Stock:-19770"
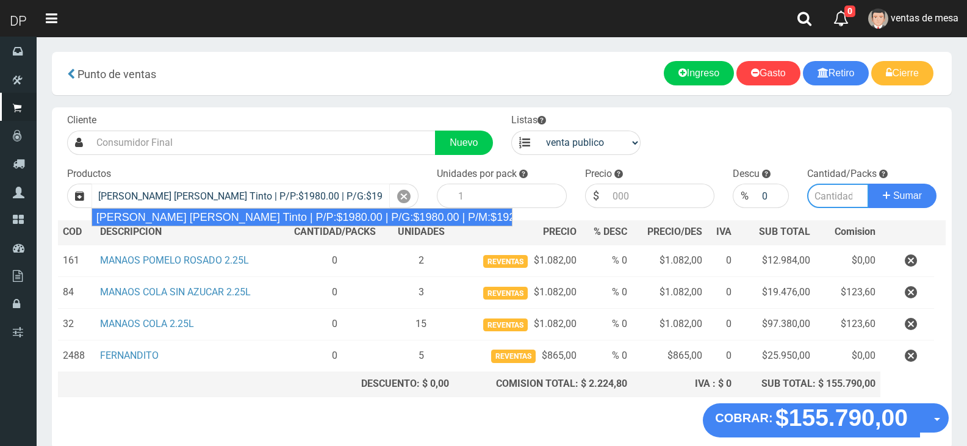
type input "6"
type input "1980.00"
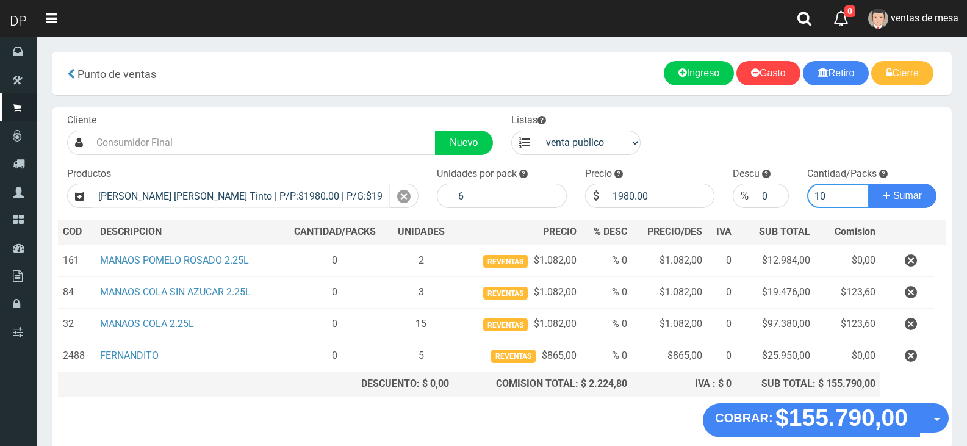
type input "10"
click at [868, 184] on button "Sumar" at bounding box center [902, 196] width 68 height 24
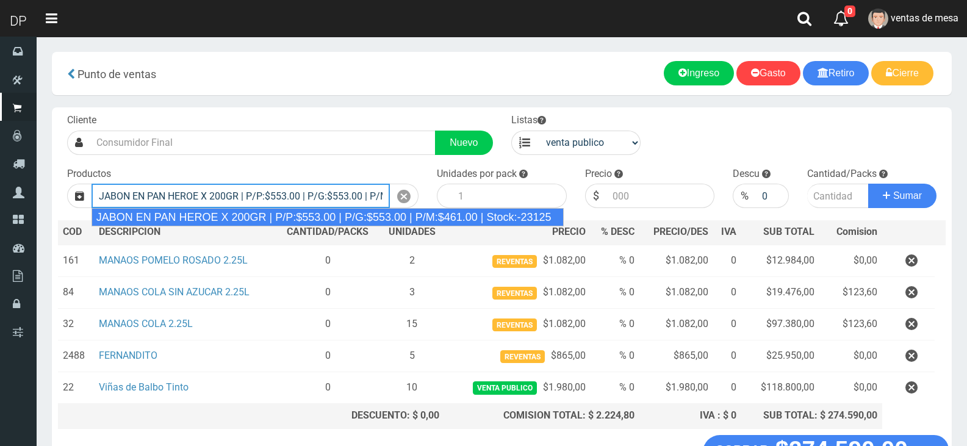
type input "JABON EN PAN HEROE X 200GR | P/P:$553.00 | P/G:$553.00 | P/M:$461.00 | Stock:-2…"
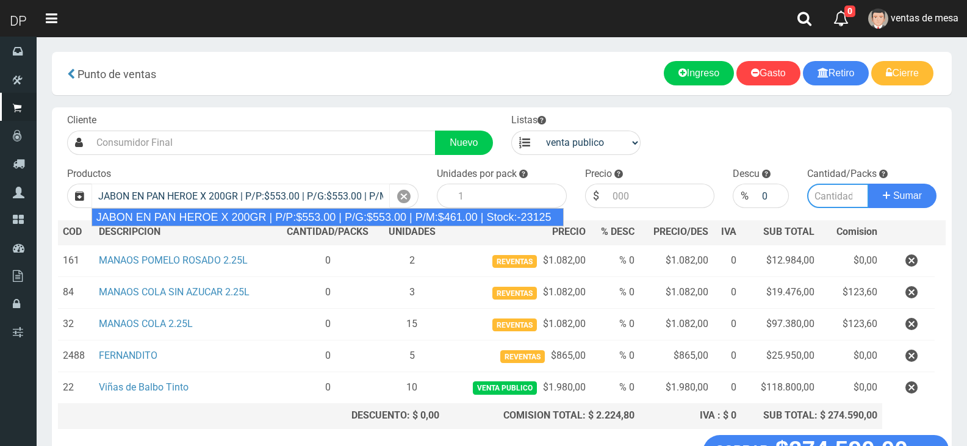
type input "48"
type input "553.00"
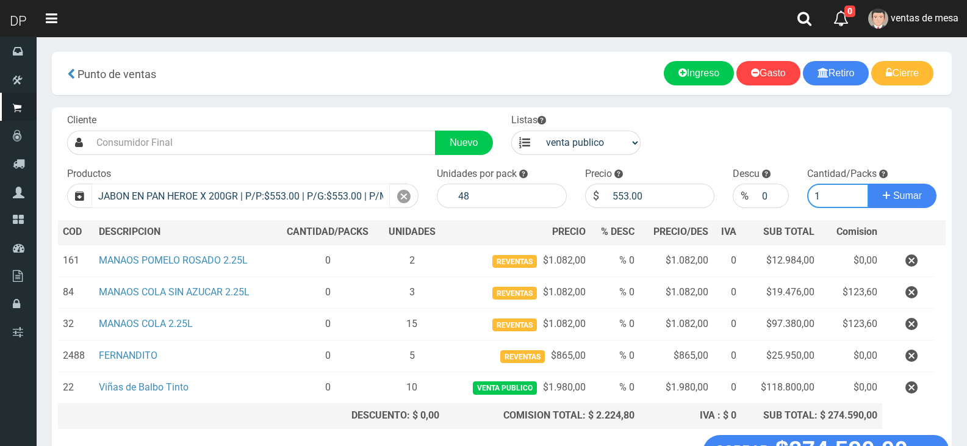
type input "1"
click at [868, 184] on button "Sumar" at bounding box center [902, 196] width 68 height 24
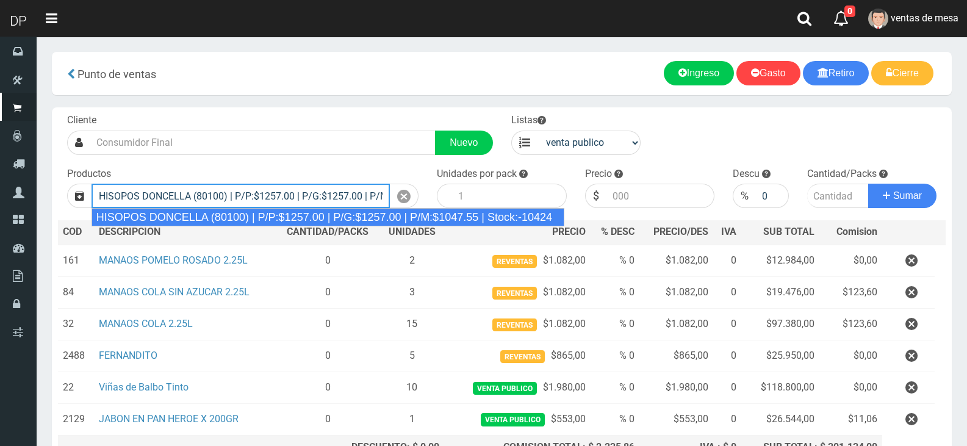
type input "HISOPOS DONCELLA (80100) | P/P:$1257.00 | P/G:$1257.00 | P/M:$1047.55 | Stock:-…"
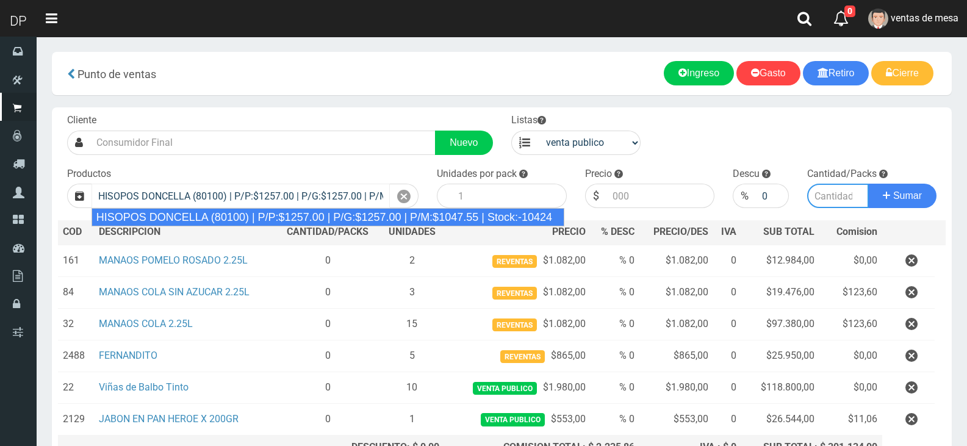
type input "24"
type input "1257.00"
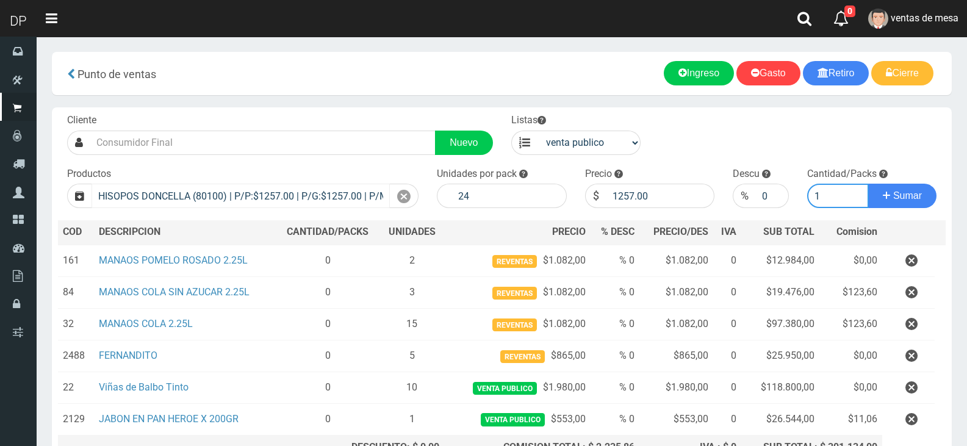
type input "1"
click at [868, 184] on button "Sumar" at bounding box center [902, 196] width 68 height 24
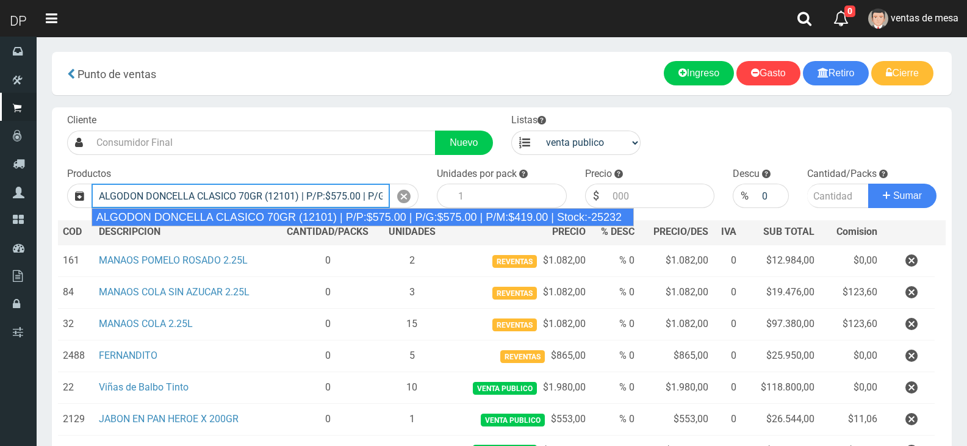
type input "ALGODON DONCELLA CLASICO 70GR (12101) | P/P:$575.00 | P/G:$575.00 | P/M:$419.00…"
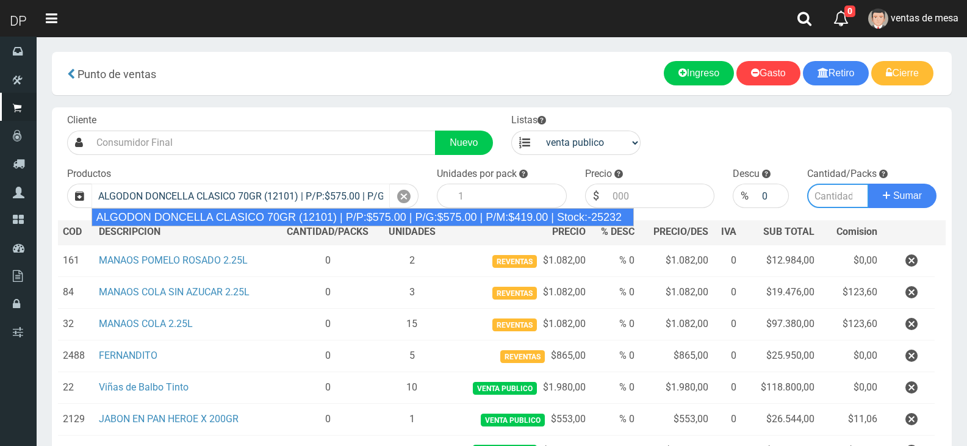
type input "40"
type input "575.00"
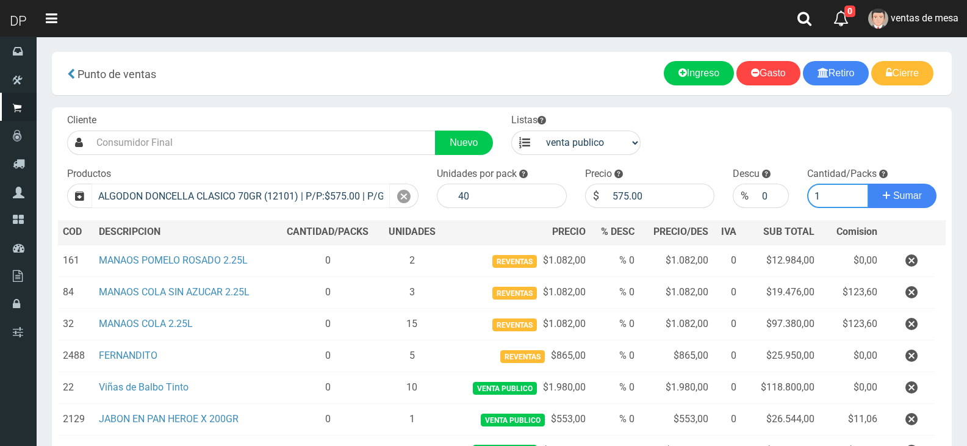
type input "1"
click at [868, 184] on button "Sumar" at bounding box center [902, 196] width 68 height 24
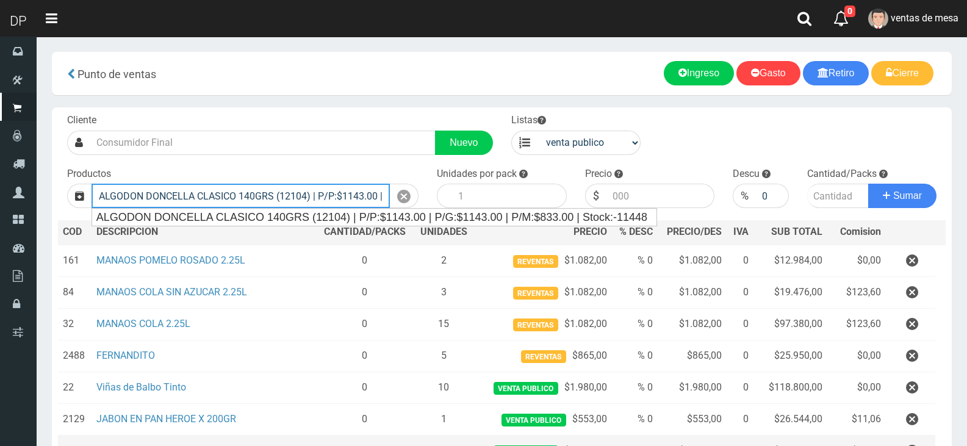
type input "ALGODON DONCELLA CLASICO 140GRS (12104) | P/P:$1143.00 | P/G:$1143.00 | P/M:$83…"
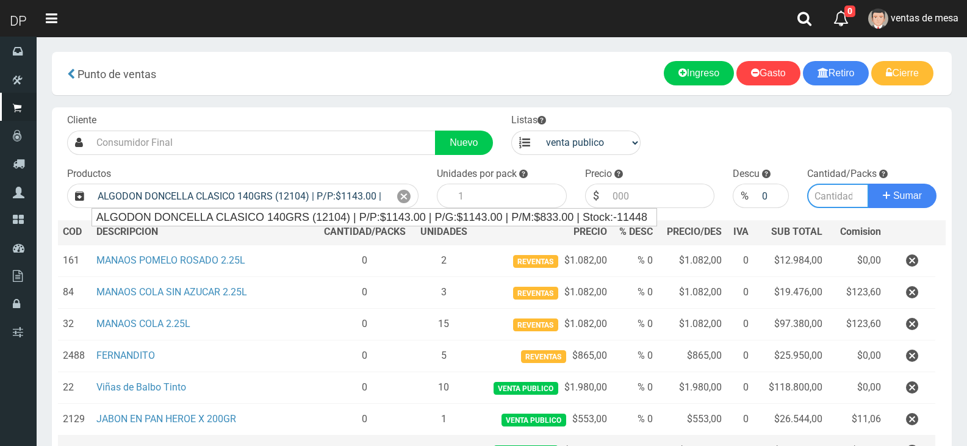
type input "20"
type input "1143.00"
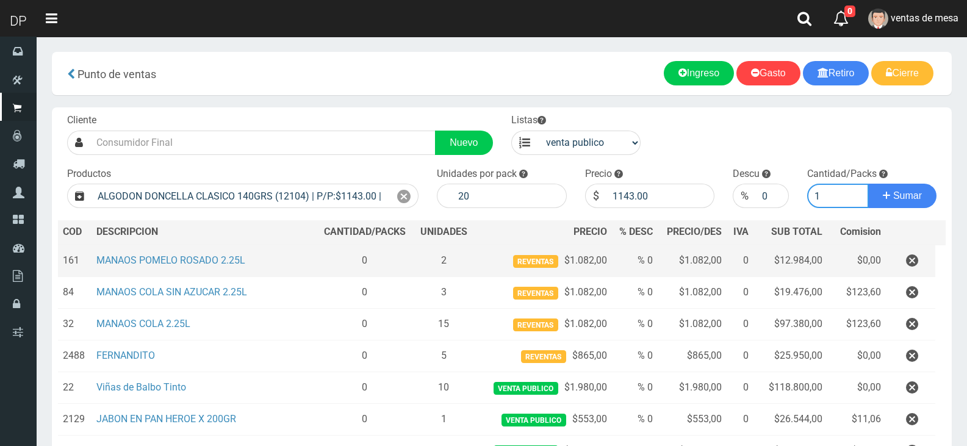
click at [868, 184] on button "Sumar" at bounding box center [902, 196] width 68 height 24
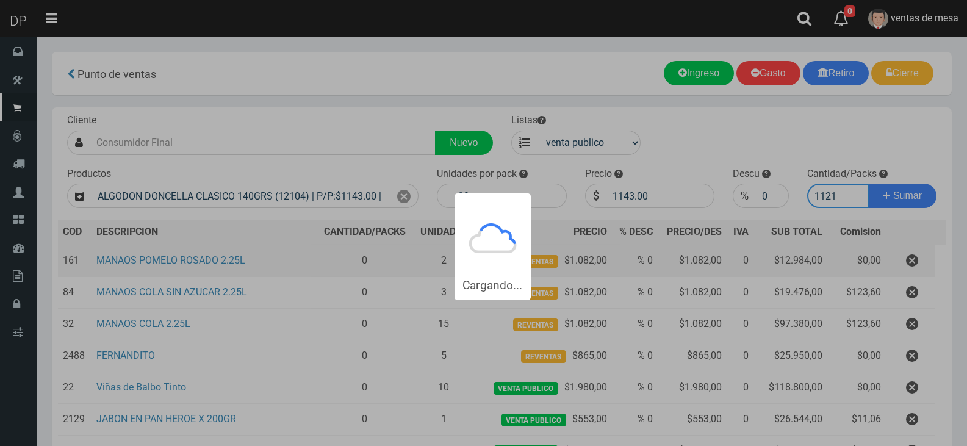
type input "11210"
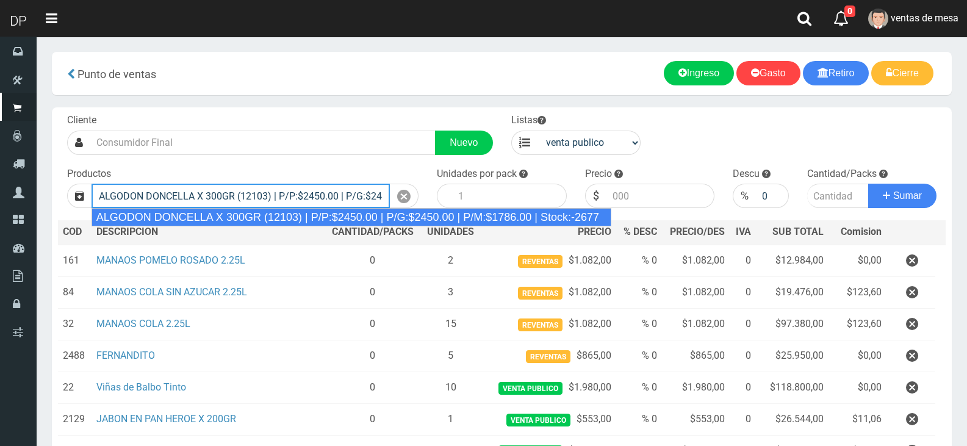
type input "ALGODON DONCELLA X 300GR (12103) | P/P:$2450.00 | P/G:$2450.00 | P/M:$1786.00 |…"
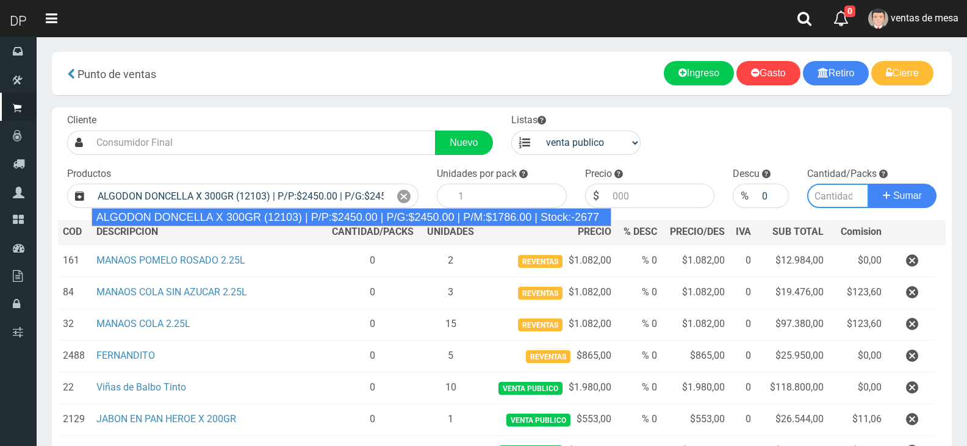
type input "10"
type input "2450.00"
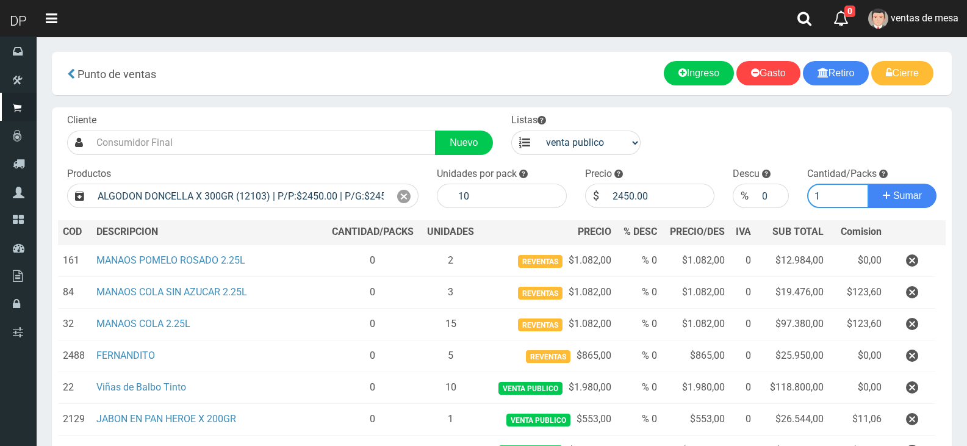
type input "1"
click at [868, 184] on button "Sumar" at bounding box center [902, 196] width 68 height 24
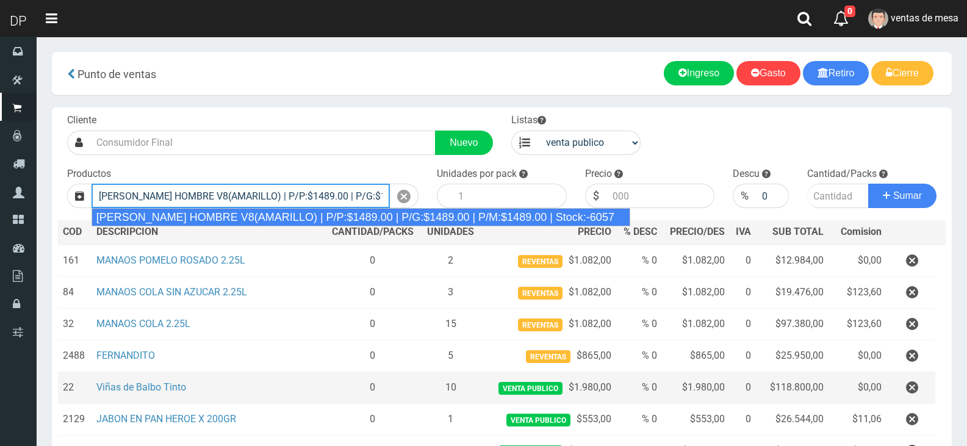
type input "REXONA ROLLON HOMBRE V8(AMARILLO) | P/P:$1489.00 | P/G:$1489.00 | P/M:$1489.00 …"
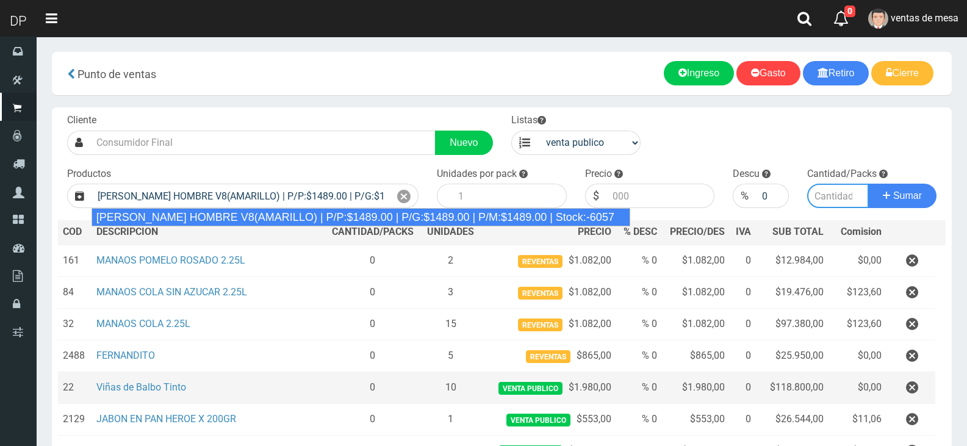
type input "12"
type input "1489.00"
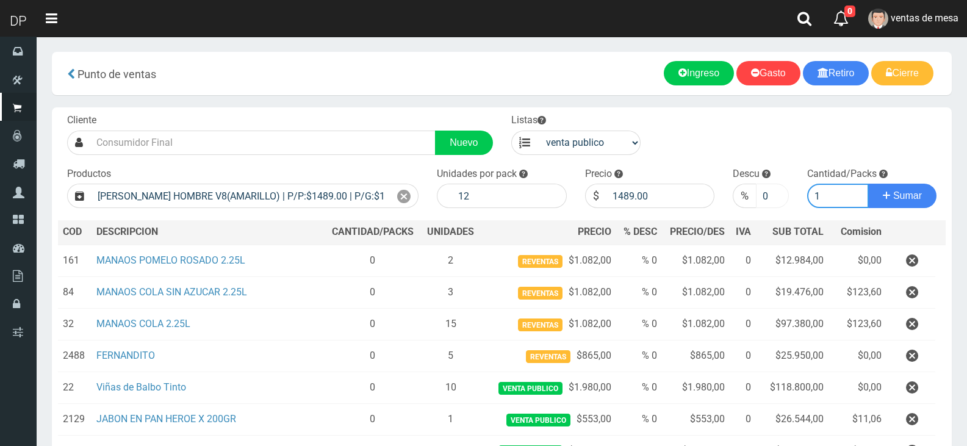
type input "1"
click at [770, 199] on input "0" at bounding box center [772, 196] width 32 height 24
click at [769, 198] on input "0" at bounding box center [772, 196] width 32 height 24
click at [768, 197] on input "0" at bounding box center [772, 196] width 32 height 24
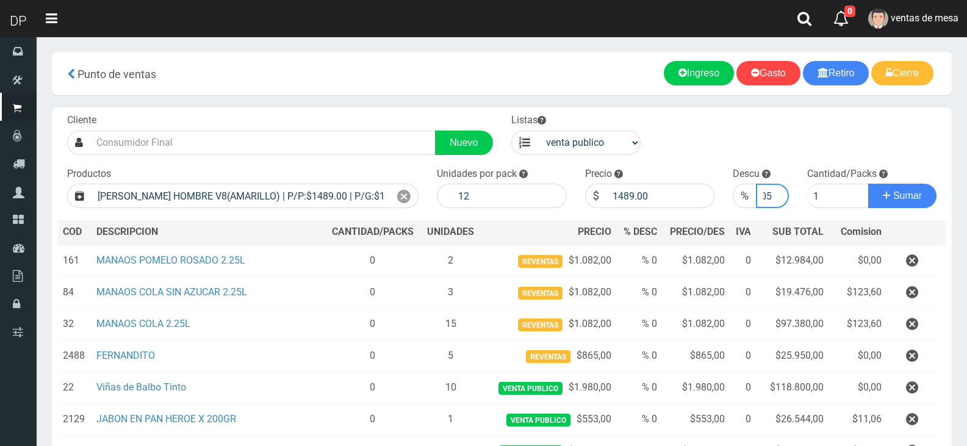
type input "0"
type input "5"
click at [868, 184] on button "Sumar" at bounding box center [902, 196] width 68 height 24
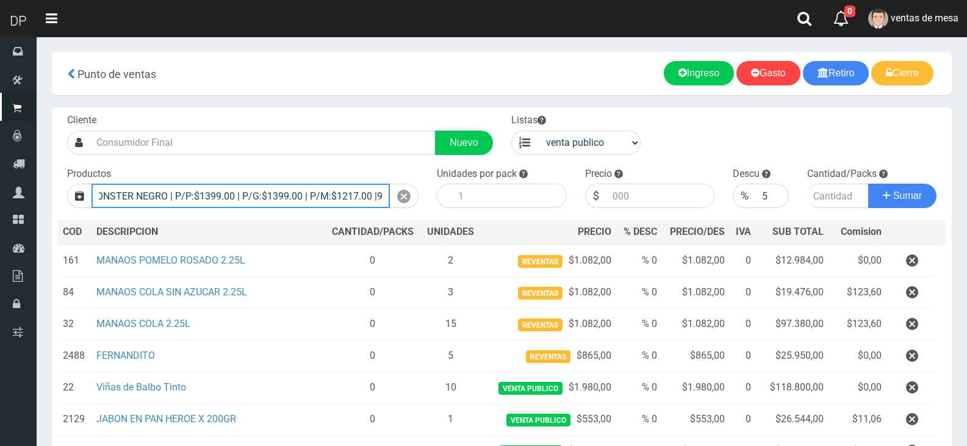
scroll to position [0, 7]
type input "MONSTER NEGRO | P/P:$1399.00 | P/G:$1399.00 | P/M:$1217.00 9"
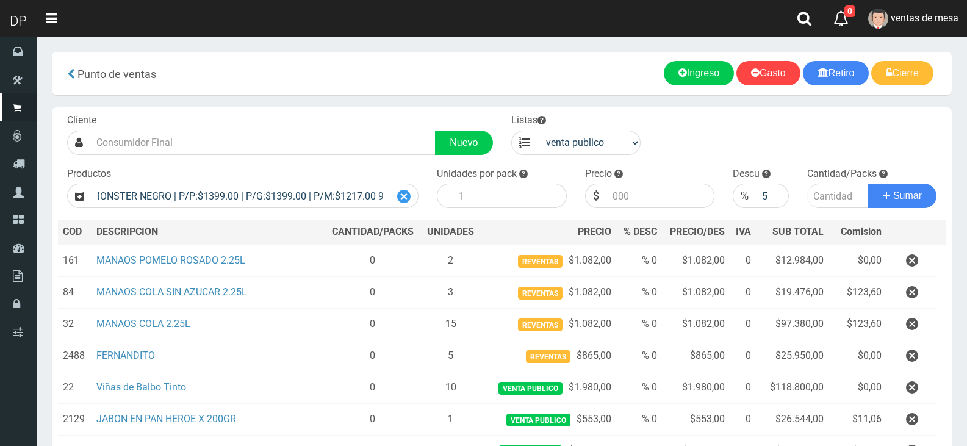
click at [395, 198] on div at bounding box center [404, 196] width 29 height 24
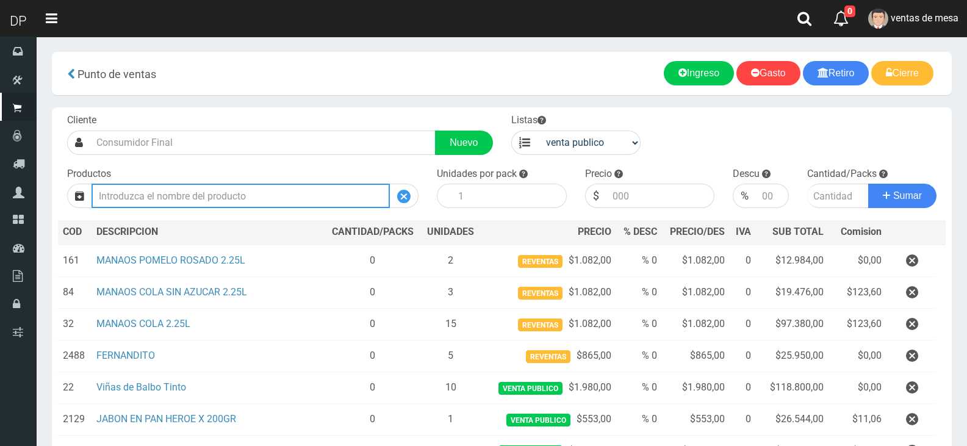
scroll to position [0, 0]
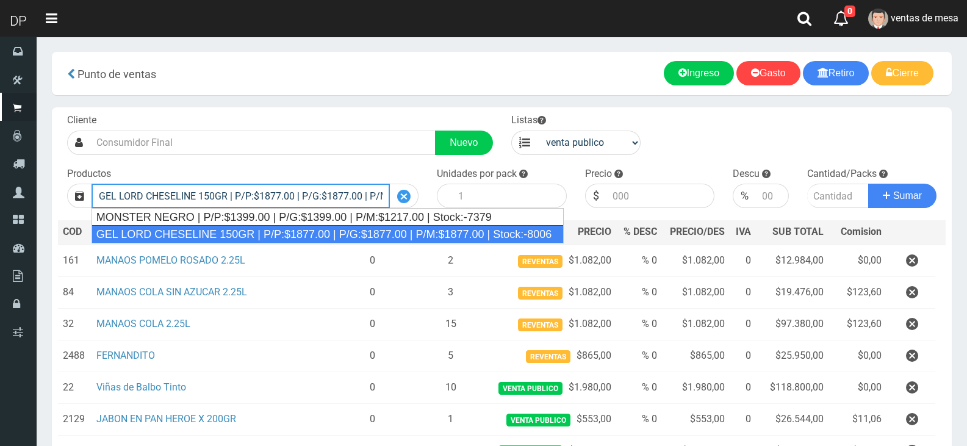
type input "GEL LORD CHESELINE 150GR | P/P:$1877.00 | P/G:$1877.00 | P/M:$1877.00 | Stock:-…"
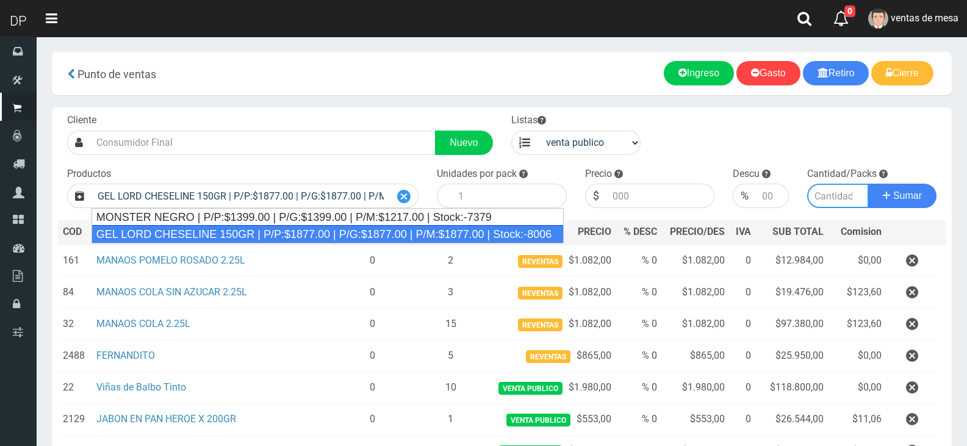
type input "12"
type input "1877.00"
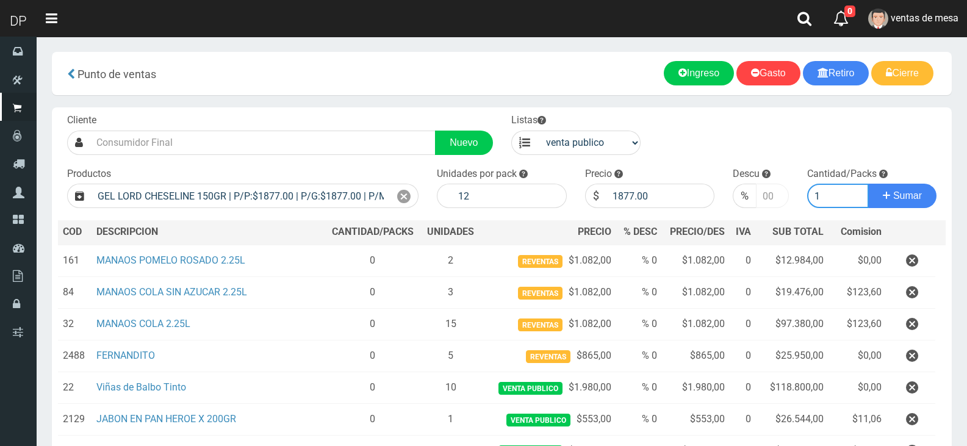
type input "1"
click at [762, 200] on input "number" at bounding box center [772, 196] width 32 height 24
type input "3"
type input "10"
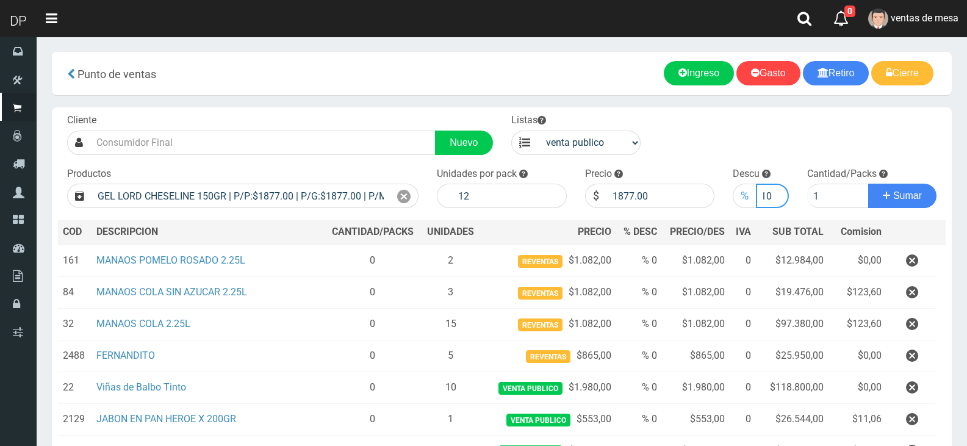
click at [868, 184] on button "Sumar" at bounding box center [902, 196] width 68 height 24
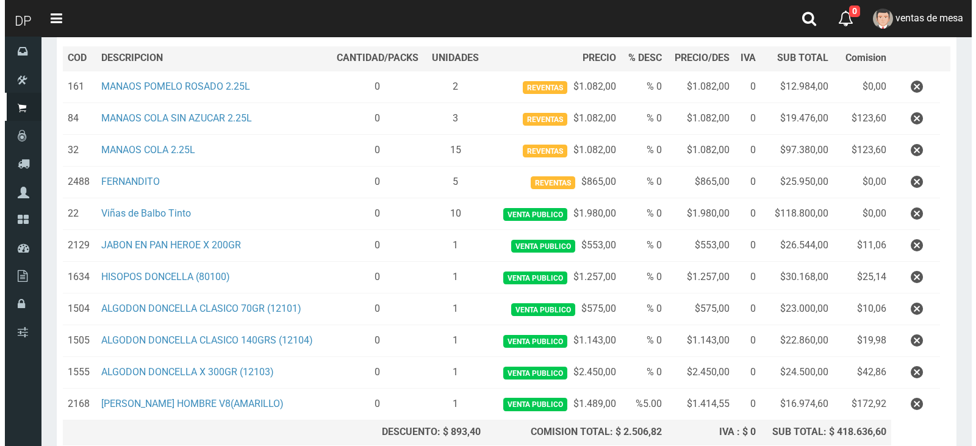
scroll to position [281, 0]
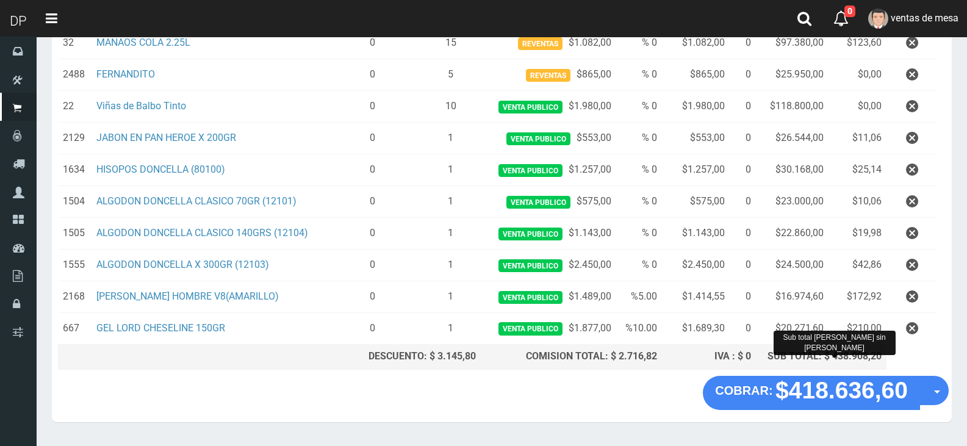
click at [787, 359] on div "SUB TOTAL: $ 438.908,20" at bounding box center [821, 356] width 121 height 14
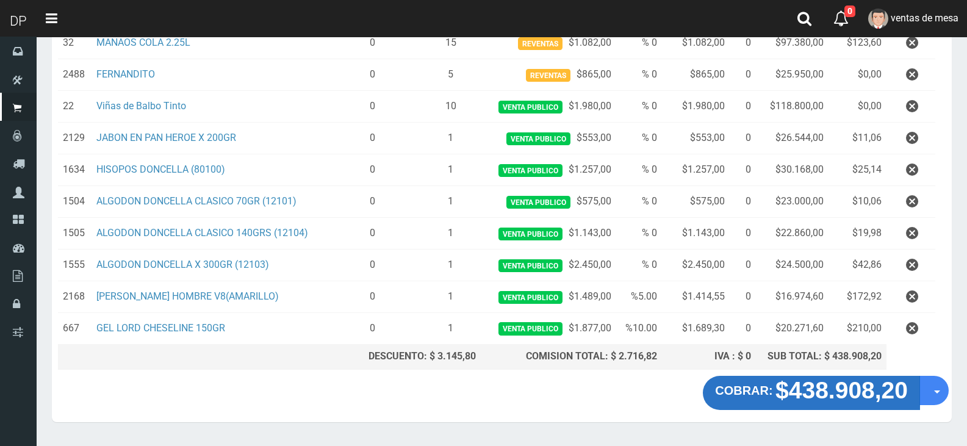
click at [743, 378] on button "COBRAR: $438.908,20" at bounding box center [811, 393] width 217 height 34
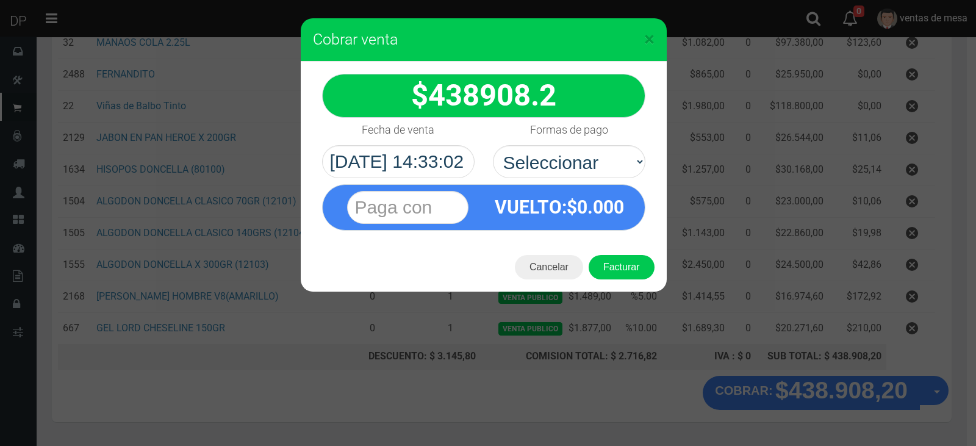
click at [604, 236] on div "438908.2 Fecha de venta" at bounding box center [484, 152] width 366 height 181
click at [603, 187] on div "VUELTO :$ 0.000" at bounding box center [560, 207] width 152 height 45
click at [604, 166] on select "Seleccionar Efectivo Tarjeta de Crédito Depósito Débito" at bounding box center [569, 161] width 152 height 33
select select "Efectivo"
click at [493, 145] on select "Seleccionar Efectivo Tarjeta de Crédito Depósito Débito" at bounding box center [569, 161] width 152 height 33
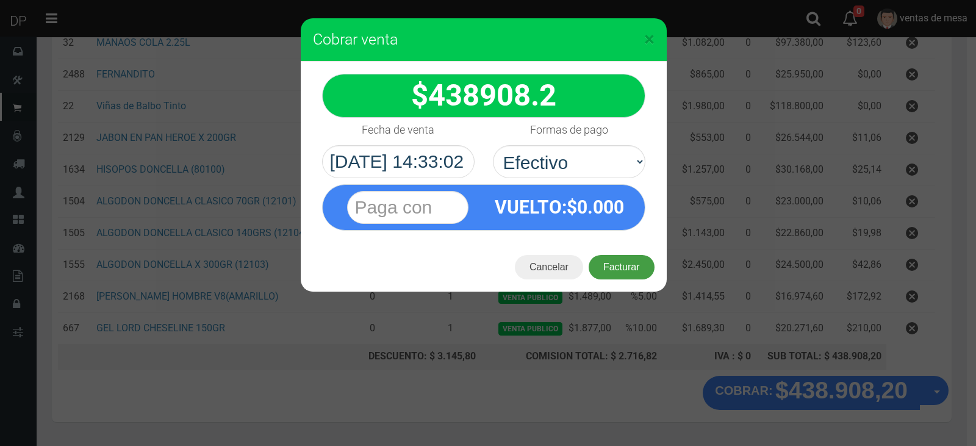
click at [620, 259] on button "Facturar" at bounding box center [622, 267] width 66 height 24
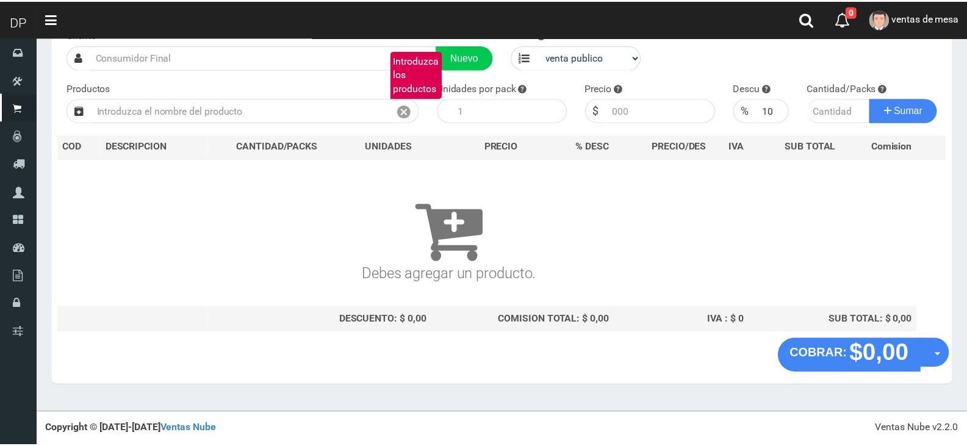
scroll to position [8, 0]
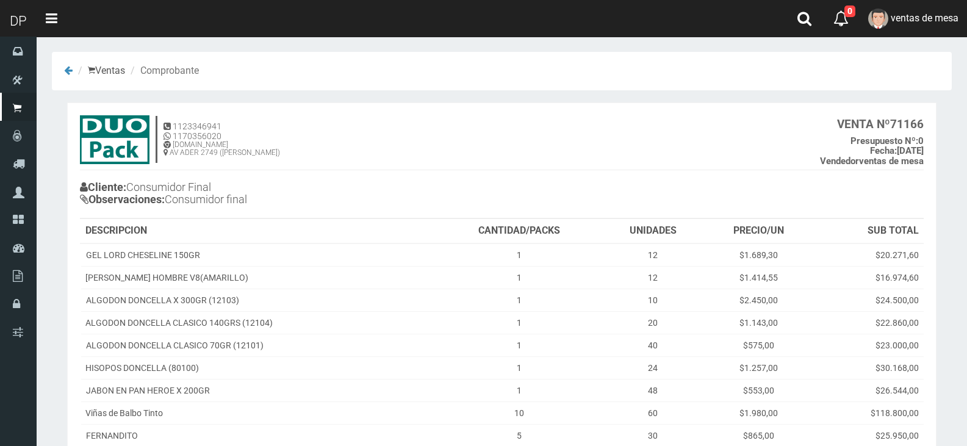
scroll to position [224, 0]
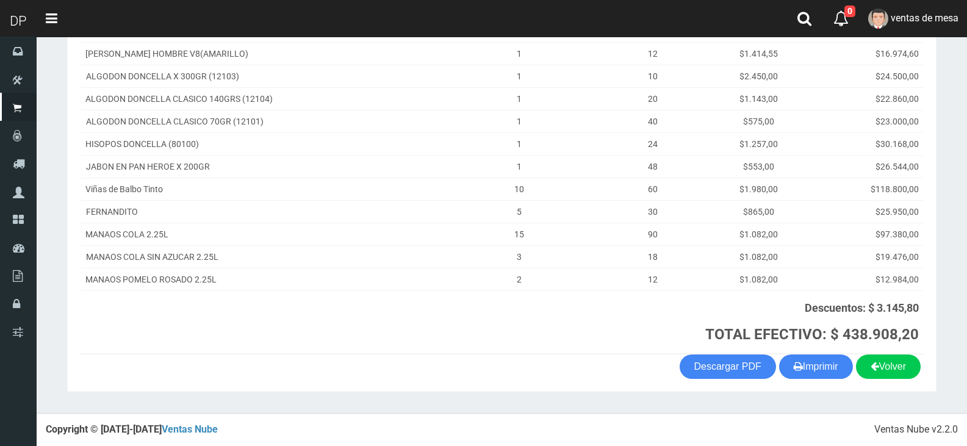
click at [798, 388] on section "1123346941 1170356020 [DOMAIN_NAME] AV ADER 2749 ([PERSON_NAME]) VENTA Nº 71166…" at bounding box center [501, 135] width 869 height 513
click at [802, 378] on button "Imprimir" at bounding box center [816, 366] width 74 height 24
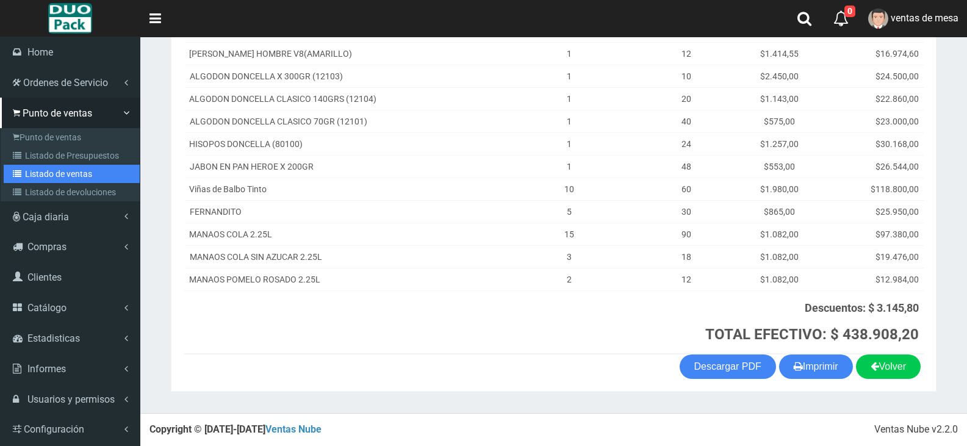
click at [37, 165] on link "Listado de ventas" at bounding box center [72, 174] width 136 height 18
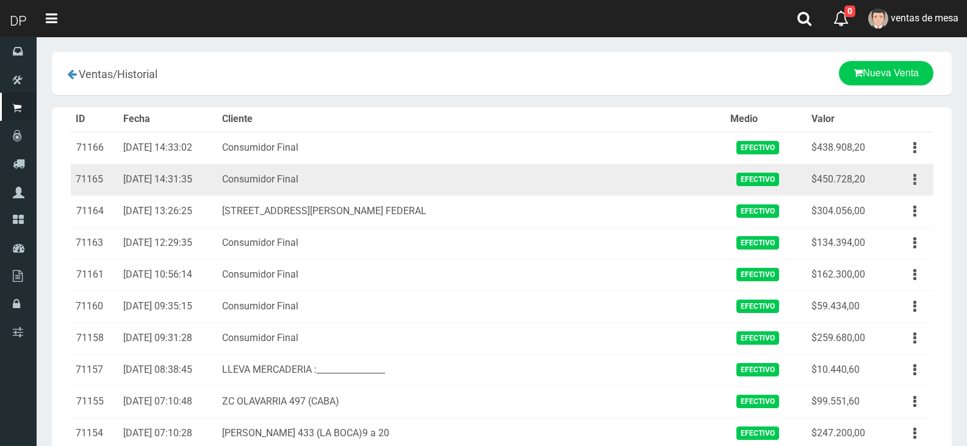
click at [917, 175] on button "button" at bounding box center [914, 179] width 27 height 21
click at [903, 247] on link "Eliminar" at bounding box center [879, 245] width 96 height 27
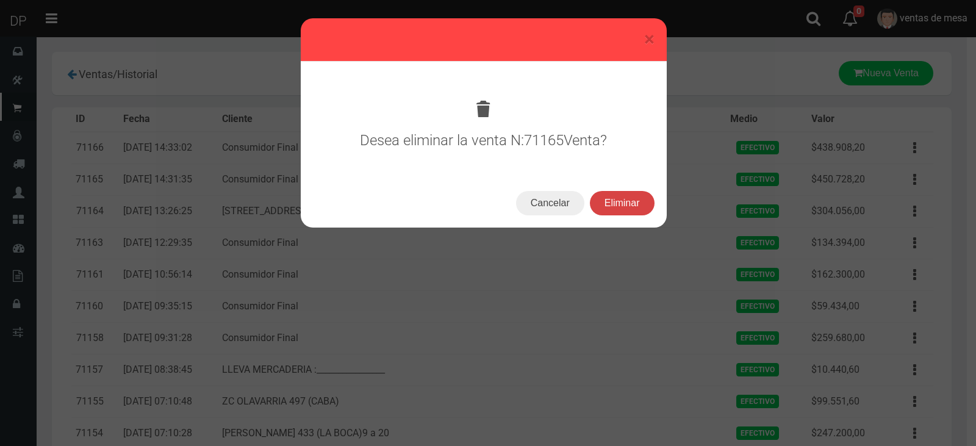
drag, startPoint x: 650, startPoint y: 221, endPoint x: 645, endPoint y: 207, distance: 14.7
click at [648, 220] on div "Cancelar Eliminar" at bounding box center [484, 203] width 366 height 49
click at [645, 207] on button "Eliminar" at bounding box center [622, 203] width 65 height 24
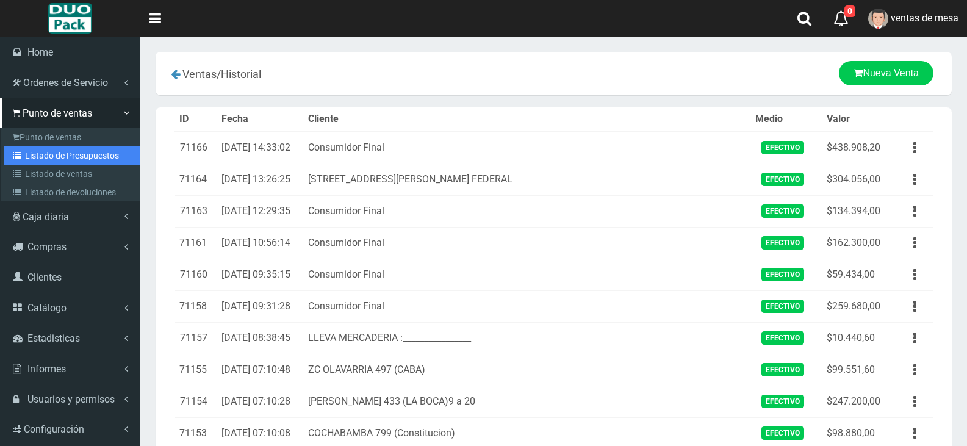
click at [33, 149] on link "Listado de Presupuestos" at bounding box center [72, 155] width 136 height 18
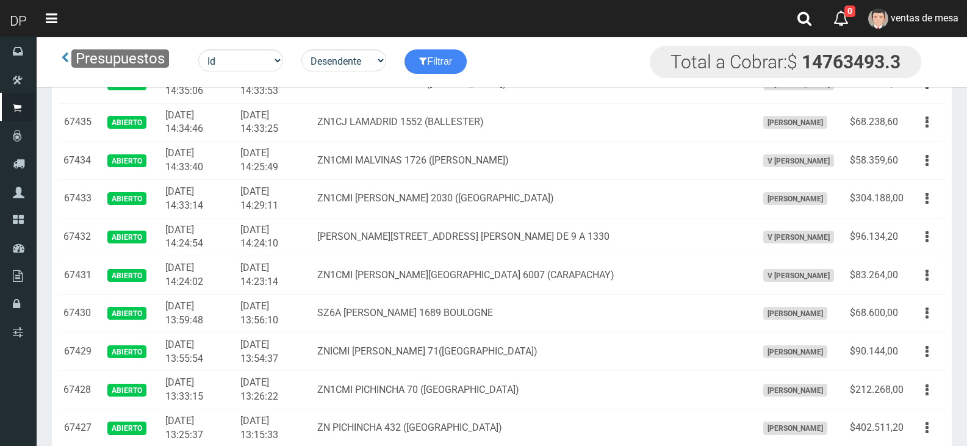
scroll to position [10528, 0]
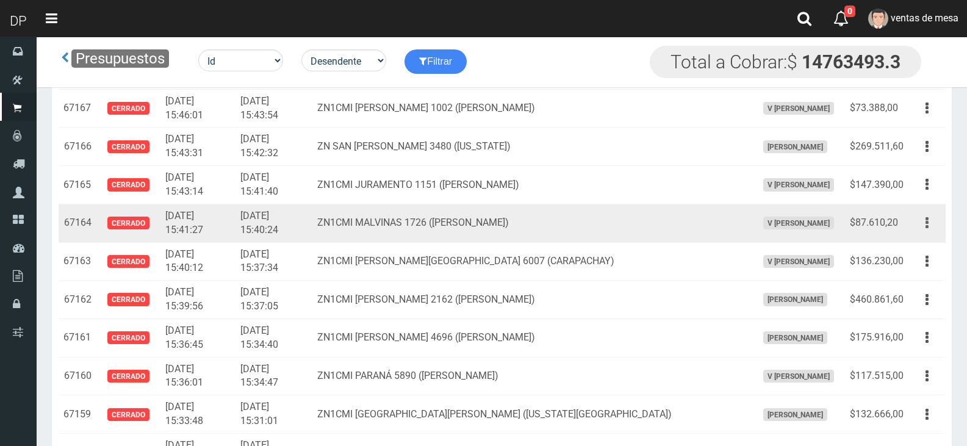
click at [925, 222] on icon "button" at bounding box center [926, 222] width 3 height 21
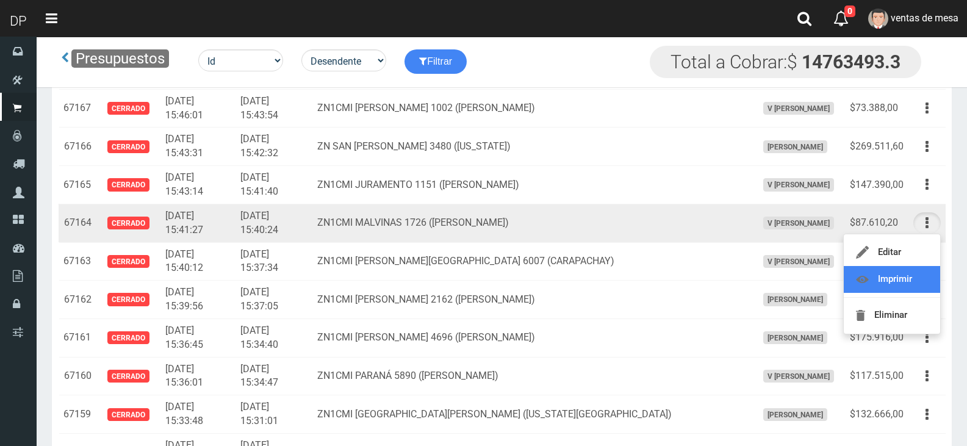
click at [914, 280] on link "Imprimir" at bounding box center [891, 279] width 96 height 27
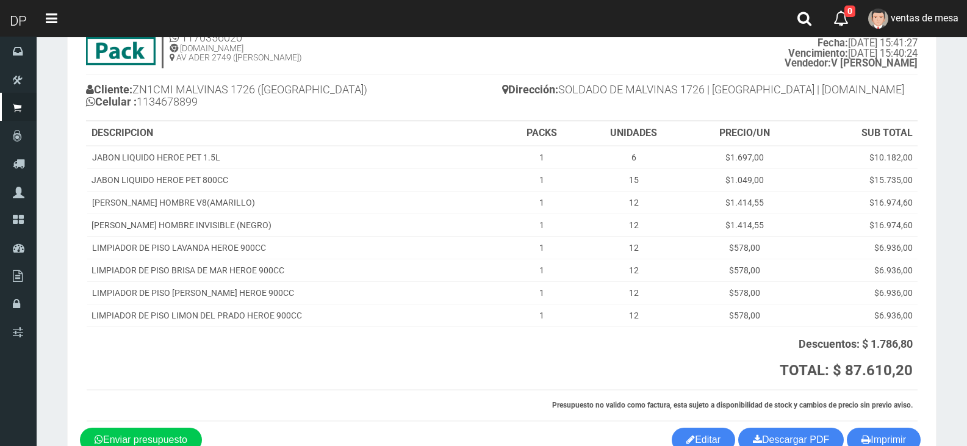
scroll to position [137, 0]
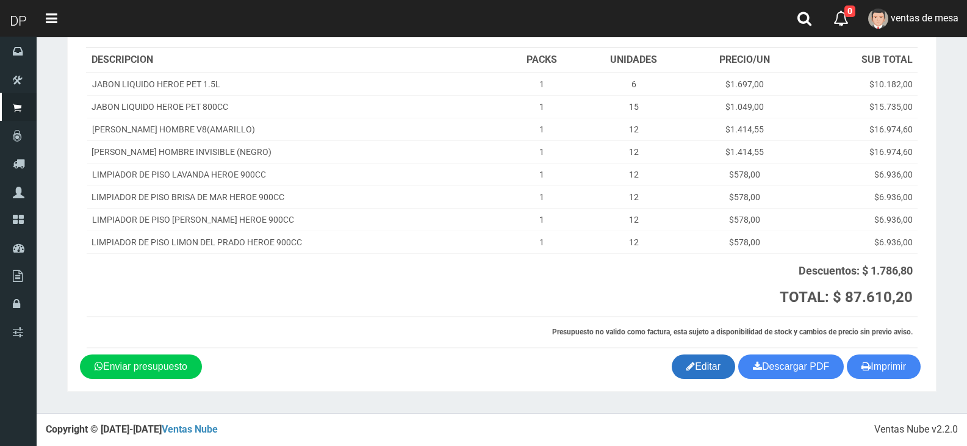
click at [688, 373] on link "Editar" at bounding box center [702, 366] width 63 height 24
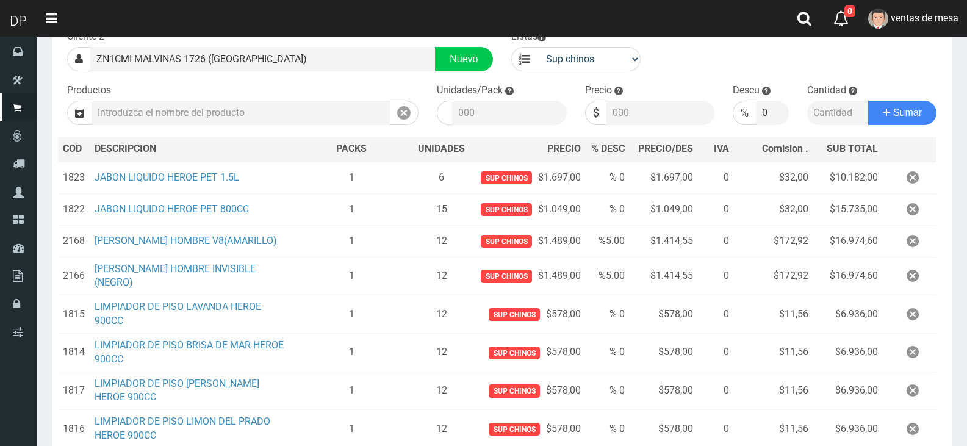
scroll to position [243, 0]
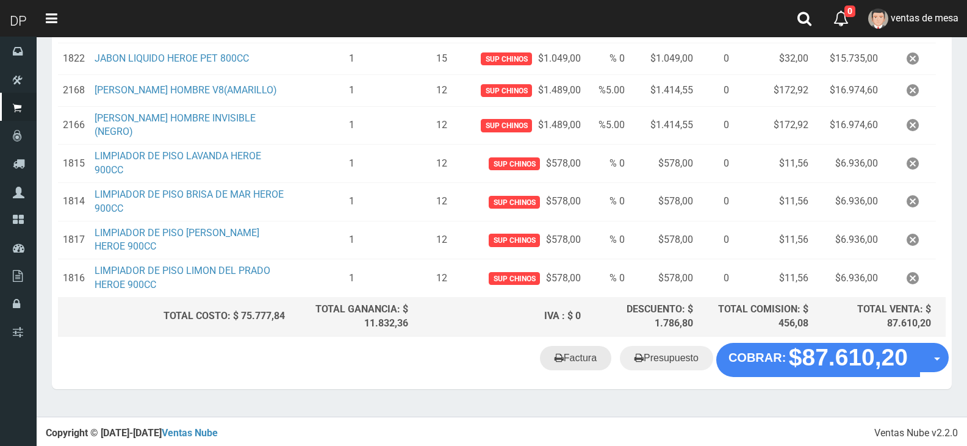
click at [595, 351] on link "Factura" at bounding box center [575, 358] width 71 height 24
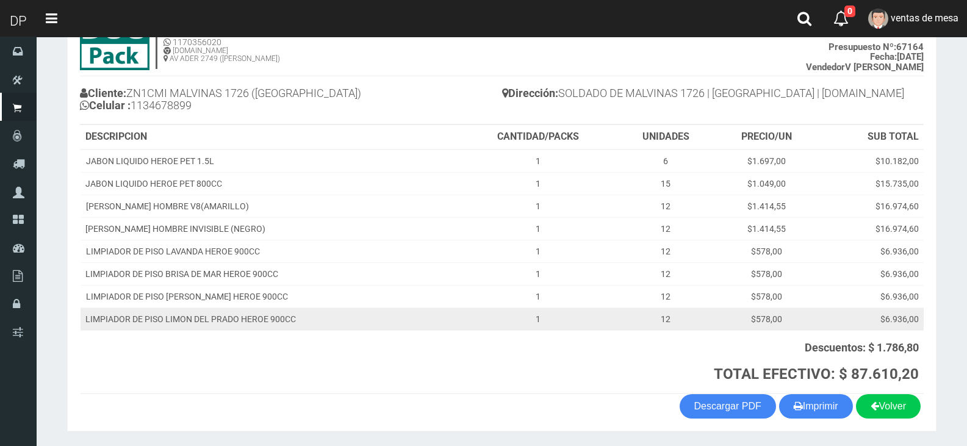
scroll to position [73, 0]
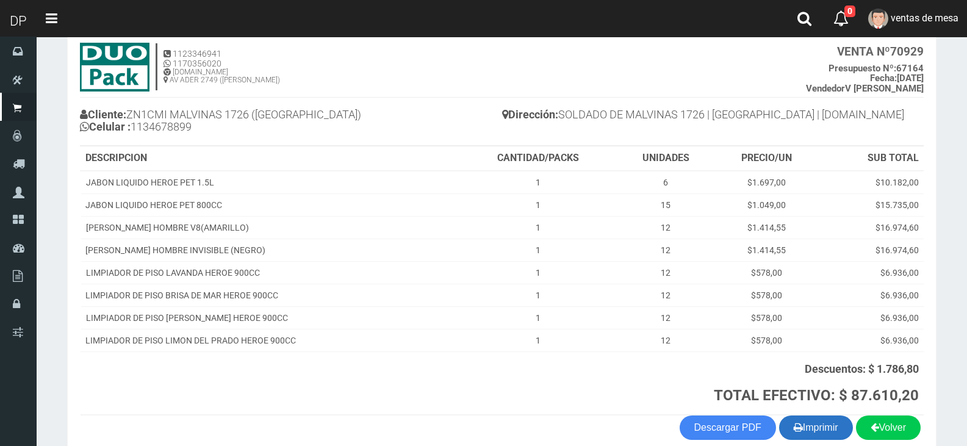
click at [821, 432] on button "Imprimir" at bounding box center [816, 427] width 74 height 24
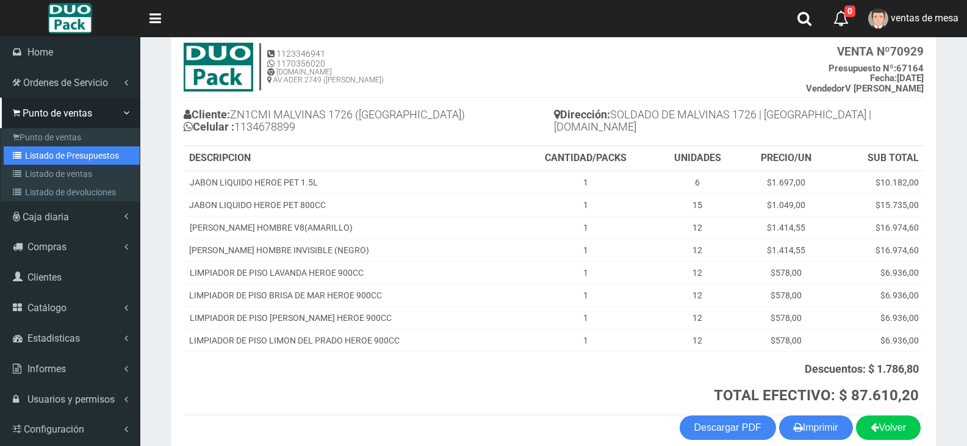
click at [59, 156] on link "Listado de Presupuestos" at bounding box center [72, 155] width 136 height 18
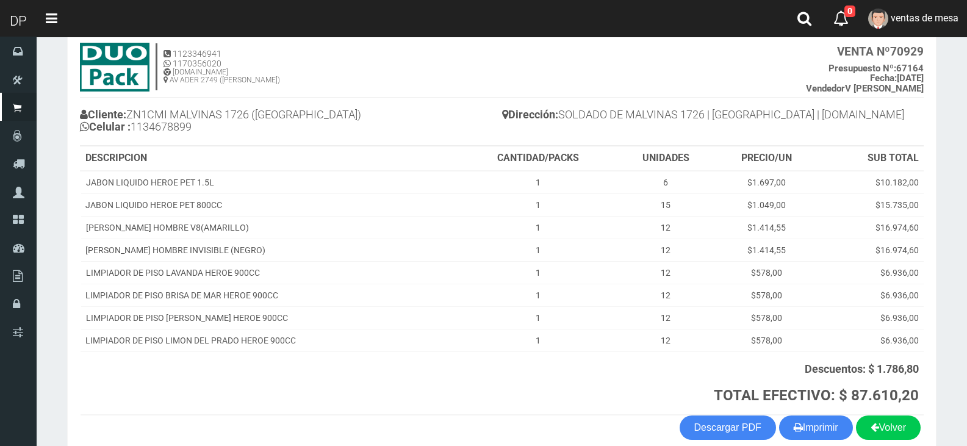
click at [308, 154] on th "DESCRIPCION" at bounding box center [270, 158] width 379 height 24
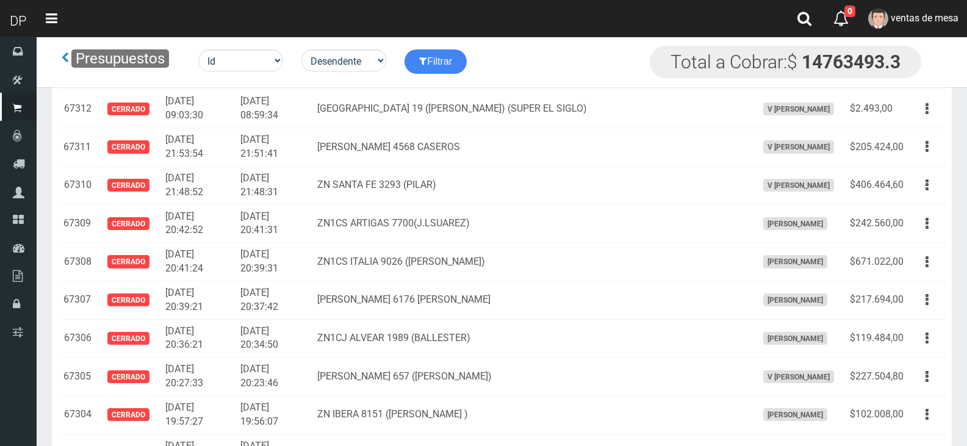
scroll to position [9037, 0]
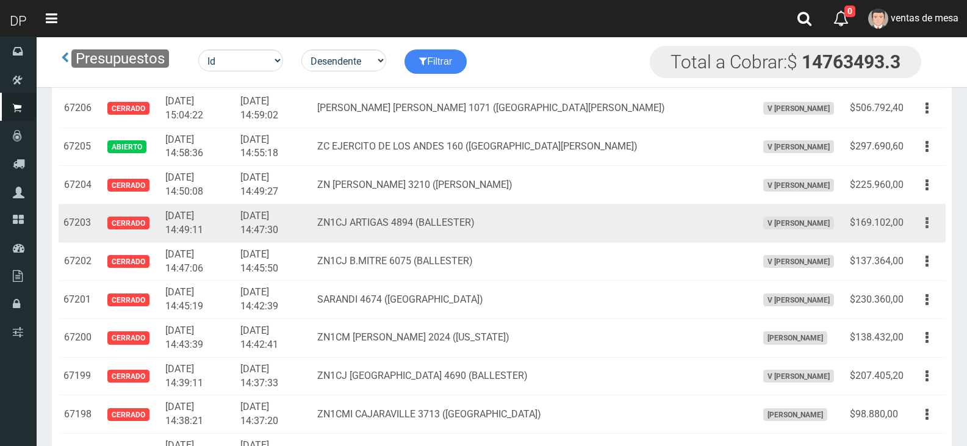
click at [922, 223] on button "button" at bounding box center [926, 222] width 27 height 21
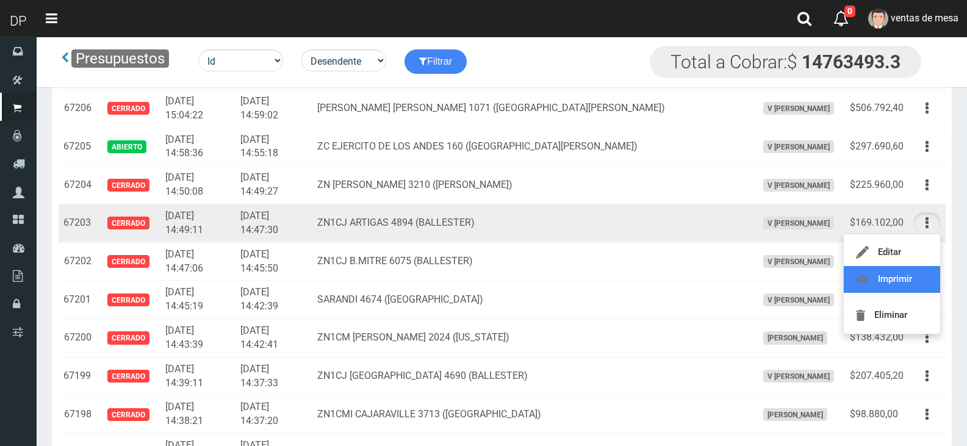
click at [909, 274] on link "Imprimir" at bounding box center [891, 279] width 96 height 27
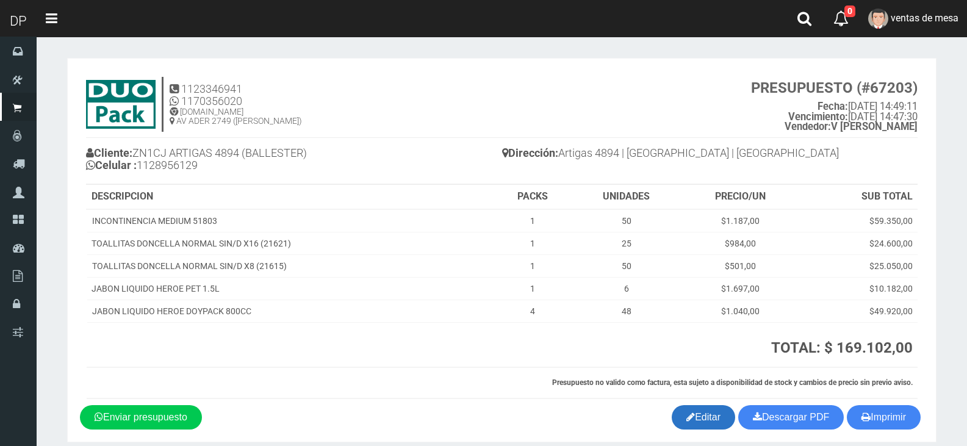
click at [676, 412] on link "Editar" at bounding box center [702, 417] width 63 height 24
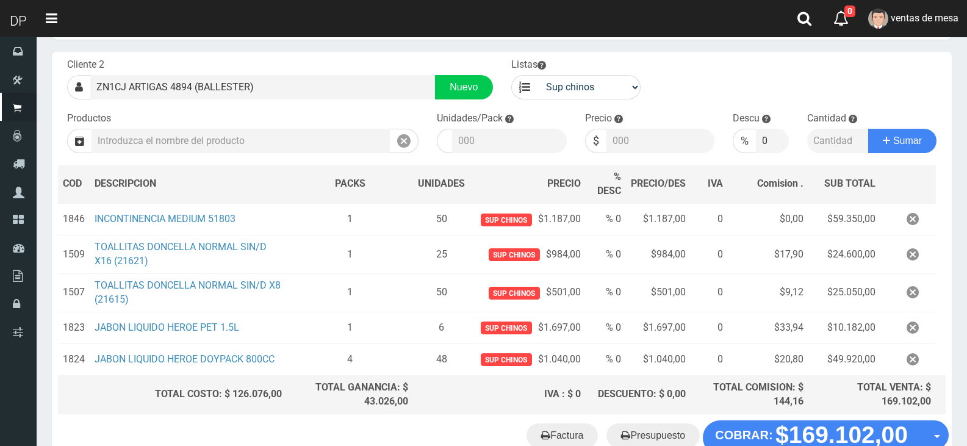
scroll to position [141, 0]
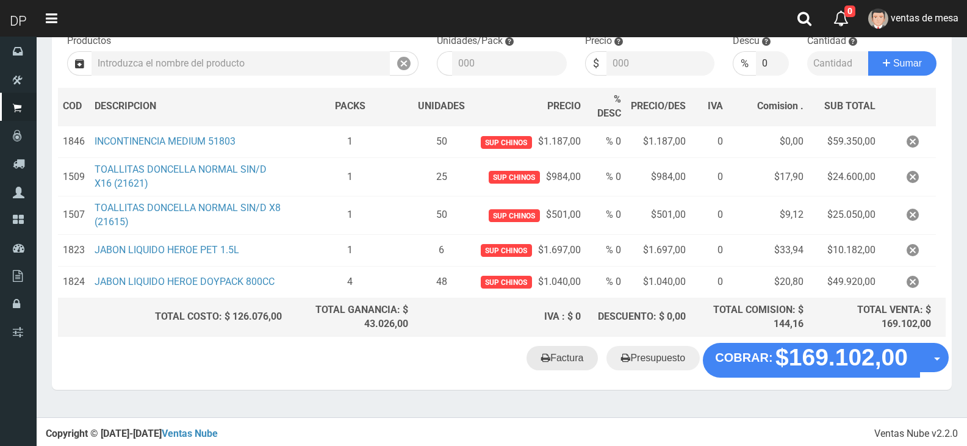
click at [532, 356] on link "Factura" at bounding box center [561, 358] width 71 height 24
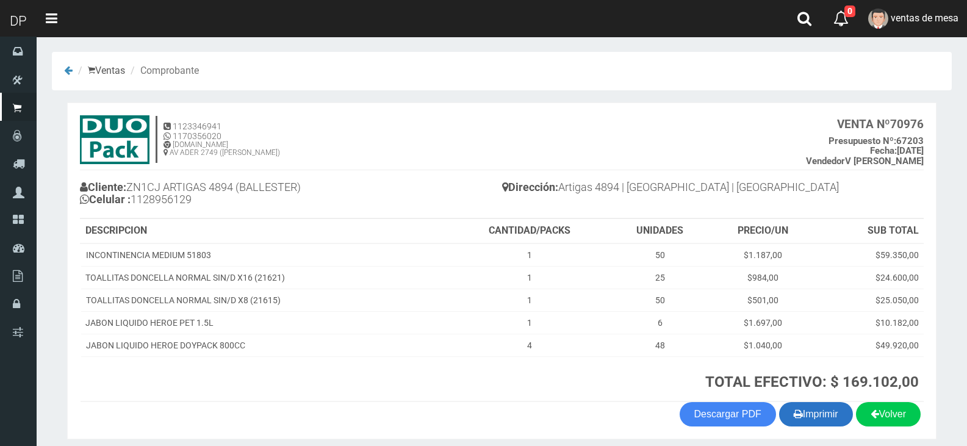
drag, startPoint x: 800, startPoint y: 416, endPoint x: 825, endPoint y: 406, distance: 26.5
click at [801, 416] on button "Imprimir" at bounding box center [816, 414] width 74 height 24
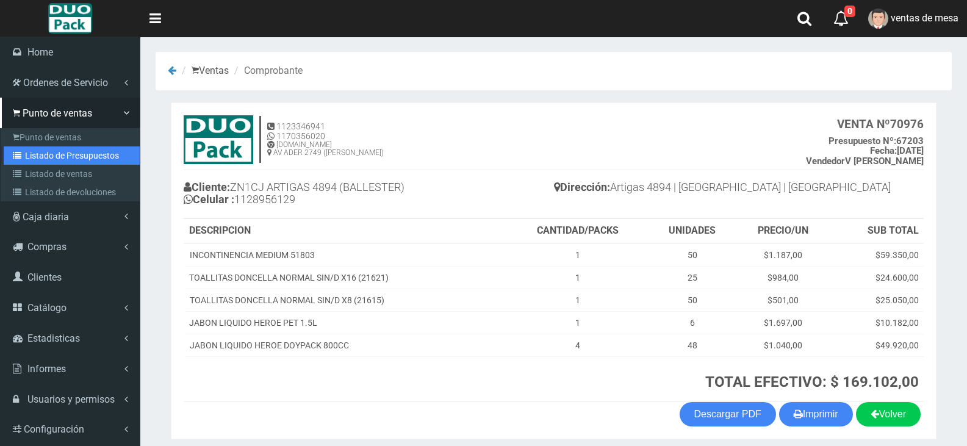
click at [50, 146] on link "Listado de Presupuestos" at bounding box center [72, 155] width 136 height 18
